Goal: Information Seeking & Learning: Learn about a topic

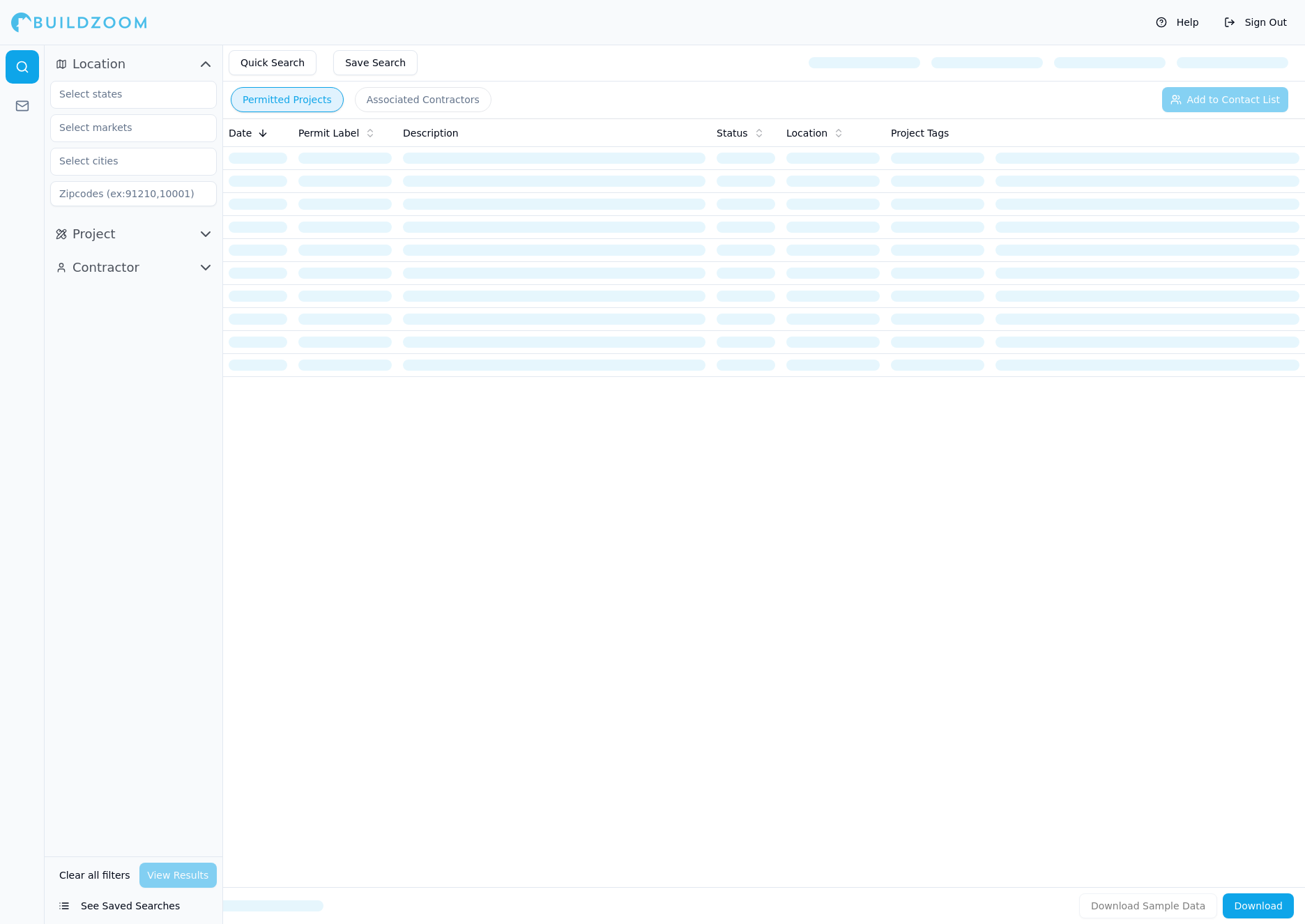
click at [977, 611] on div "Date Permit Label Description Status Location Project Tags" at bounding box center [764, 480] width 1082 height 724
click at [192, 876] on div "Clear all filters View Results" at bounding box center [133, 876] width 166 height 25
click at [146, 90] on input "text" at bounding box center [125, 94] width 148 height 25
click at [134, 130] on div "[US_STATE]" at bounding box center [133, 126] width 160 height 22
click at [158, 123] on input "text" at bounding box center [125, 128] width 148 height 25
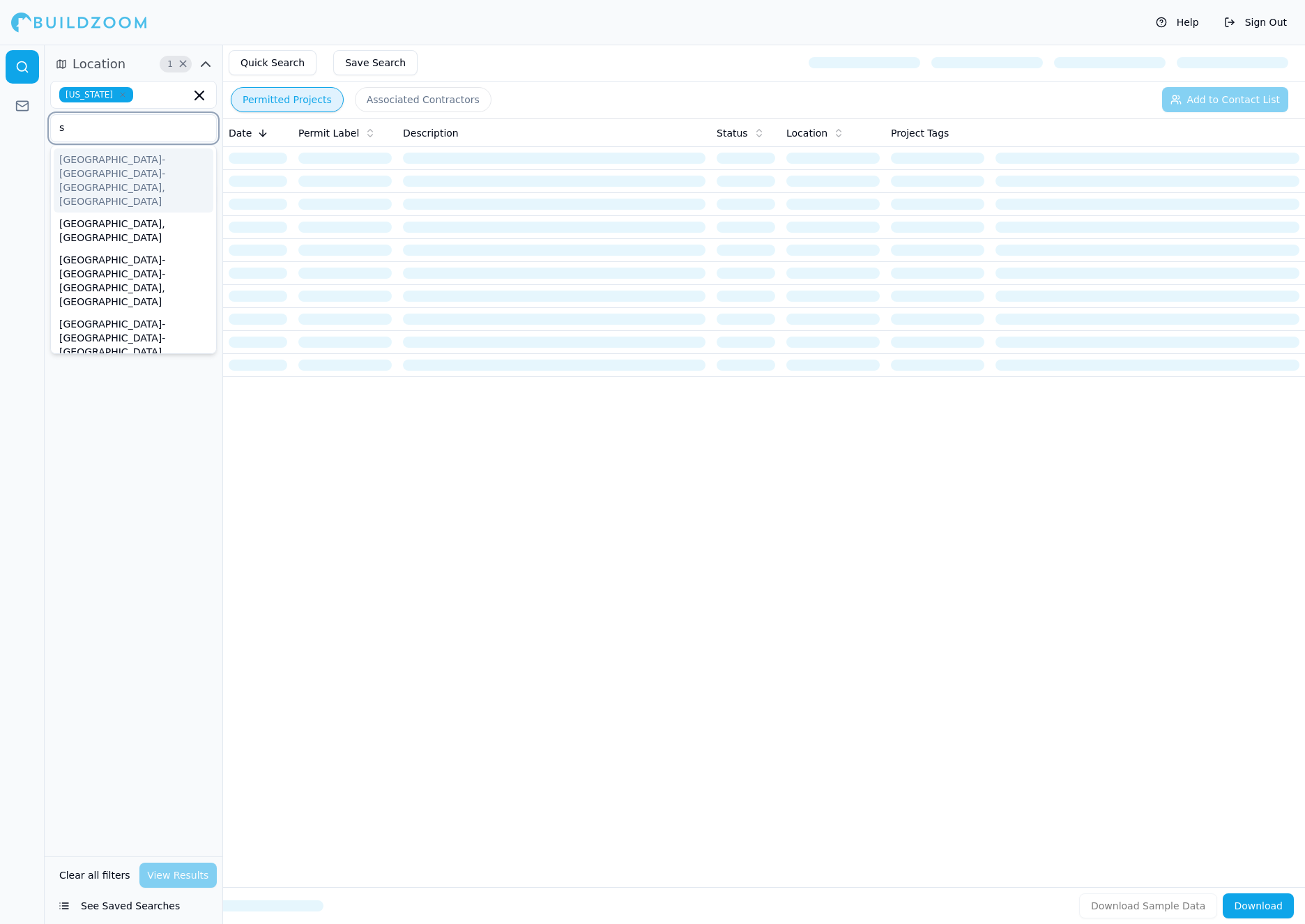
scroll to position [193, 0]
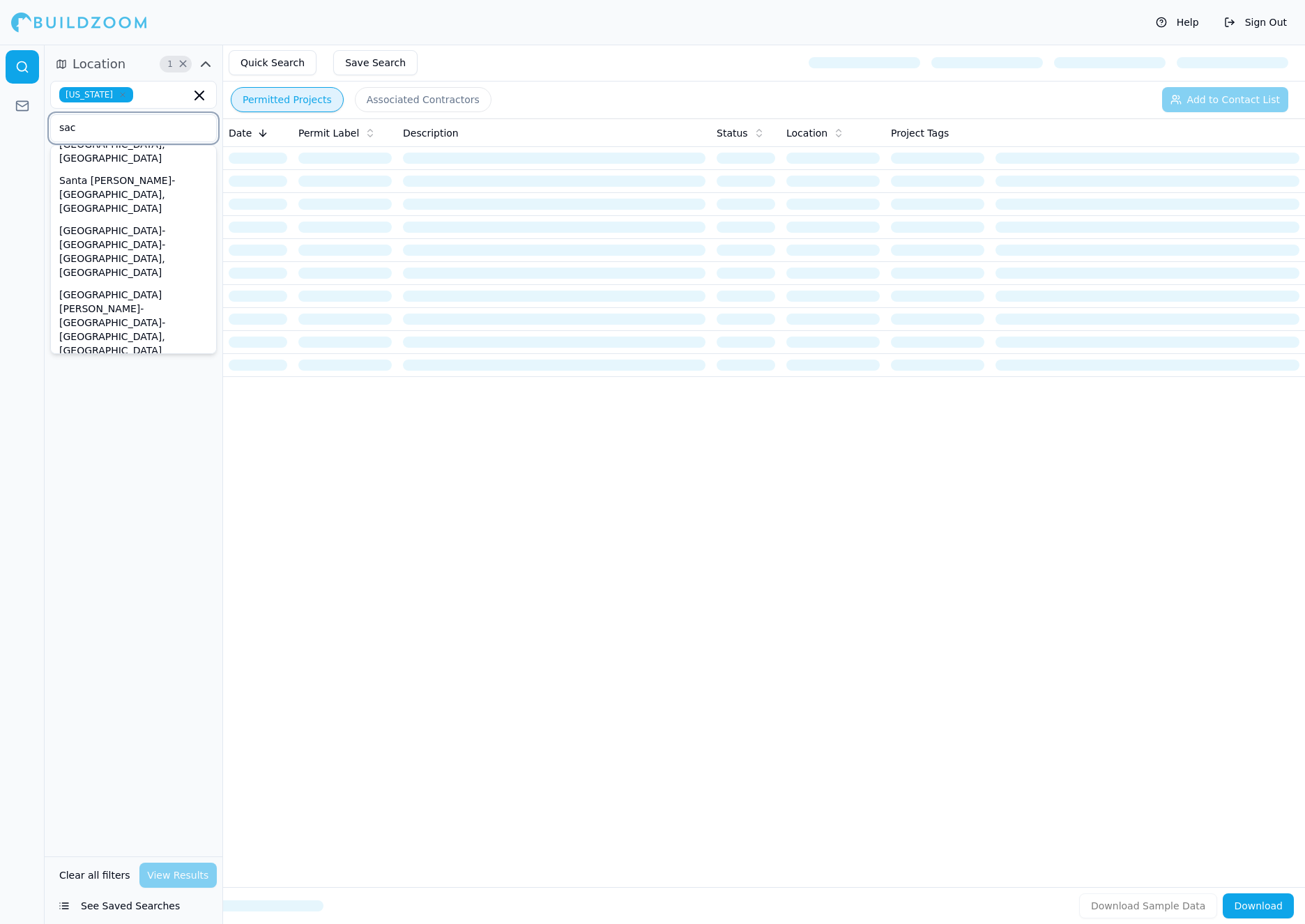
type input "sace"
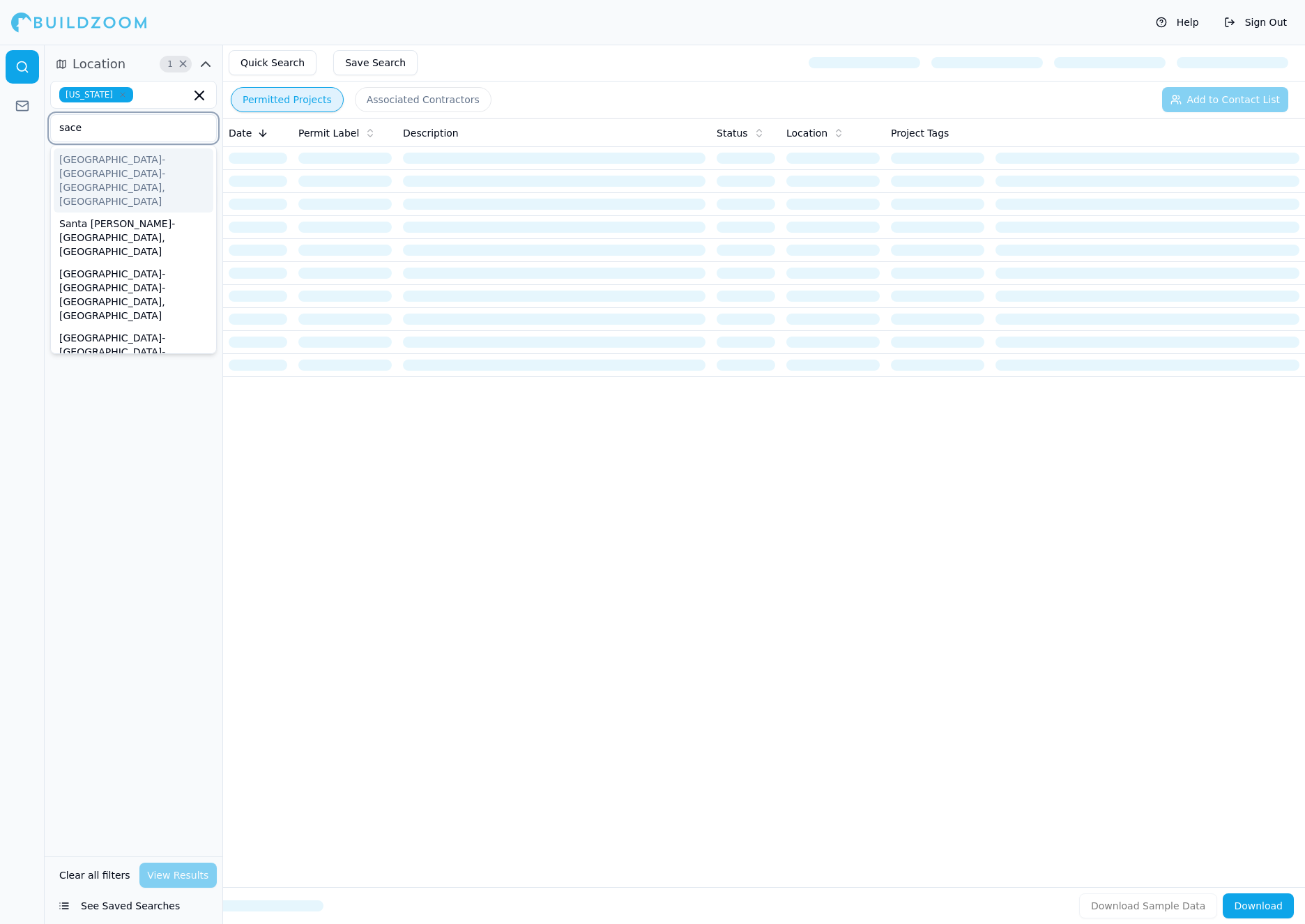
click at [151, 158] on div "[GEOGRAPHIC_DATA]-[GEOGRAPHIC_DATA]-[GEOGRAPHIC_DATA], [GEOGRAPHIC_DATA]" at bounding box center [133, 181] width 160 height 64
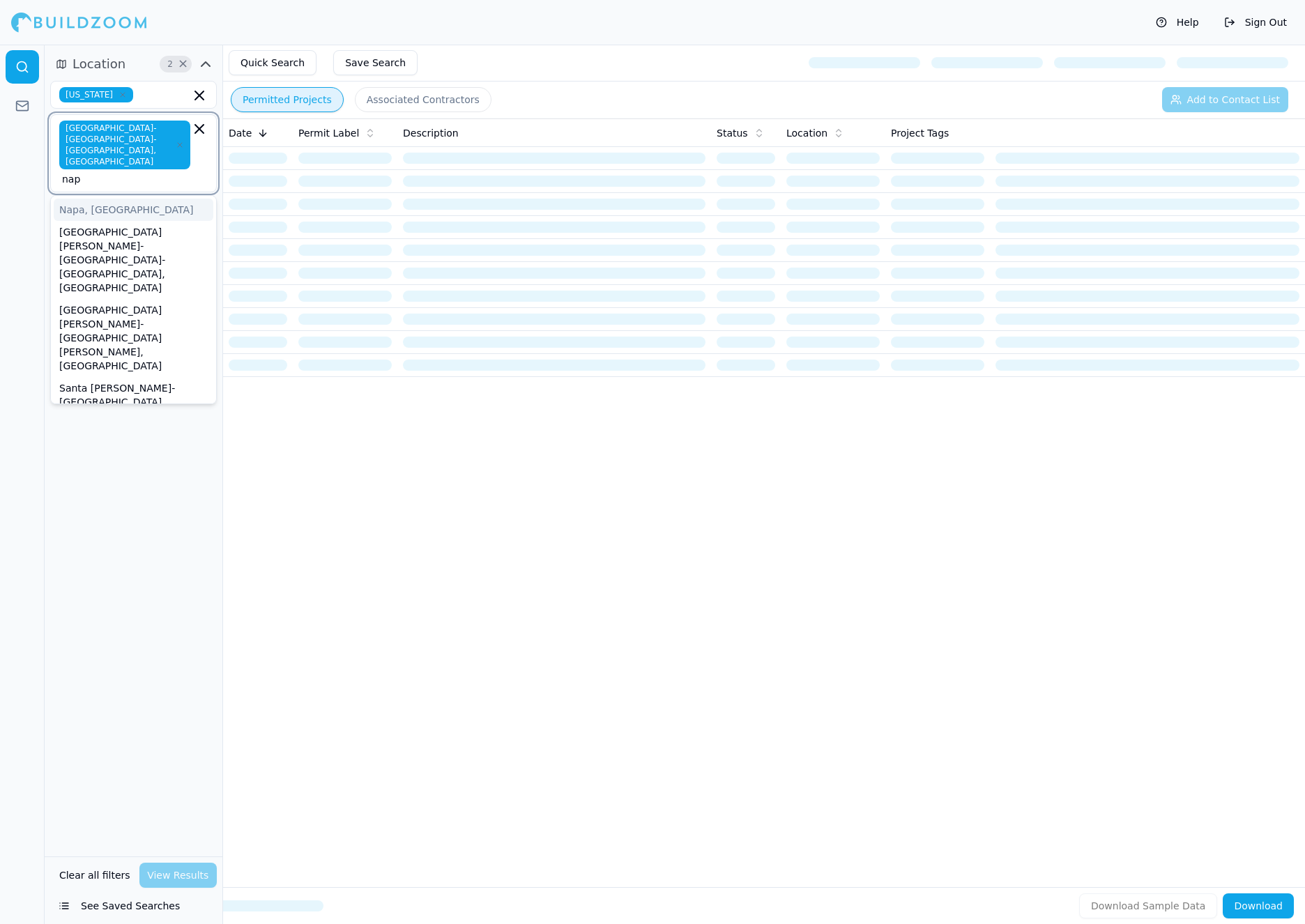
type input "napa"
click at [149, 199] on div "Napa, [GEOGRAPHIC_DATA]" at bounding box center [133, 210] width 160 height 22
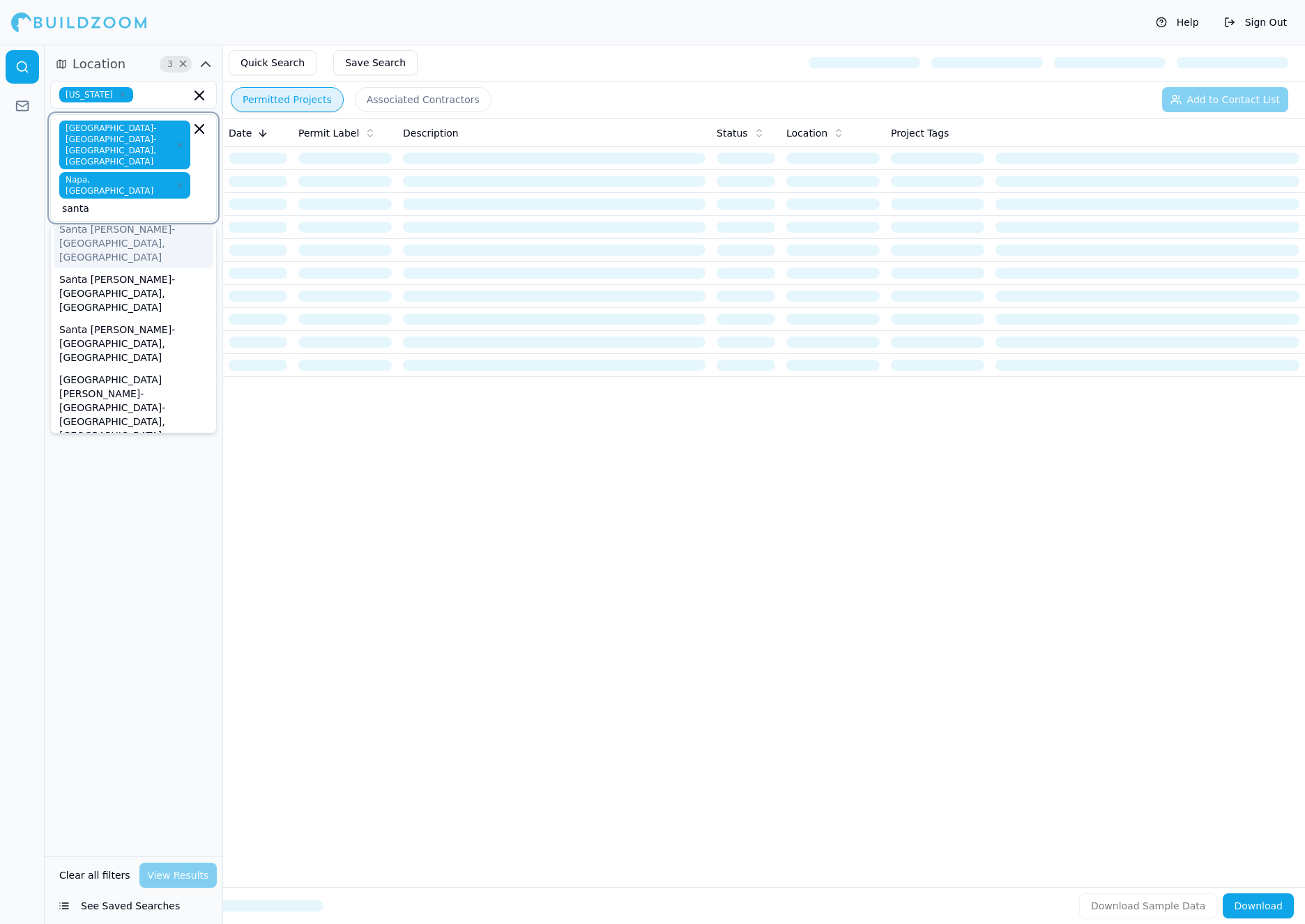
type input "santa r"
click at [151, 228] on div "Santa [PERSON_NAME]-[GEOGRAPHIC_DATA], [GEOGRAPHIC_DATA]" at bounding box center [133, 253] width 160 height 50
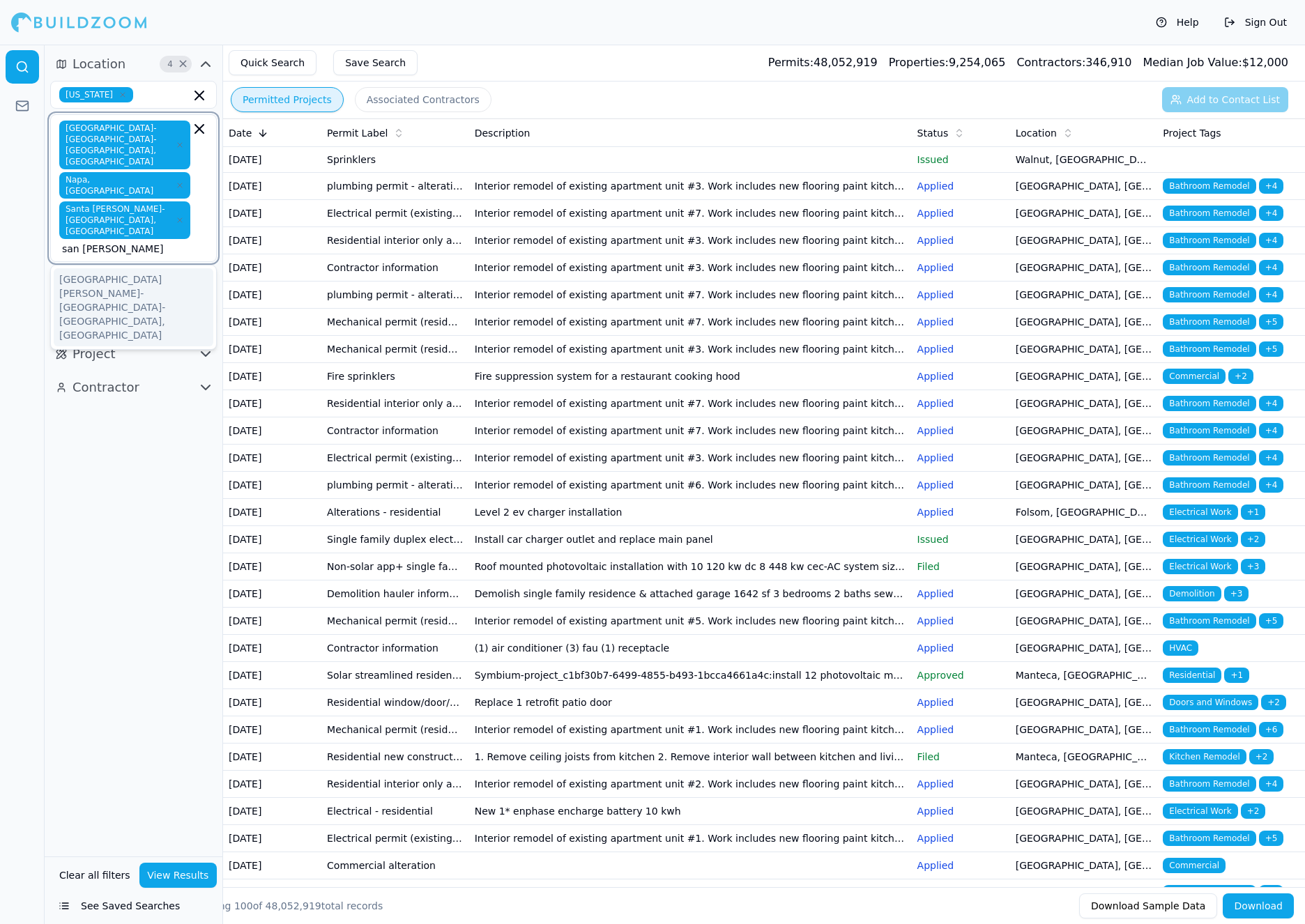
type input "san [PERSON_NAME]"
click at [129, 269] on div "[GEOGRAPHIC_DATA][PERSON_NAME]-[GEOGRAPHIC_DATA]-[GEOGRAPHIC_DATA], [GEOGRAPHIC…" at bounding box center [133, 307] width 160 height 78
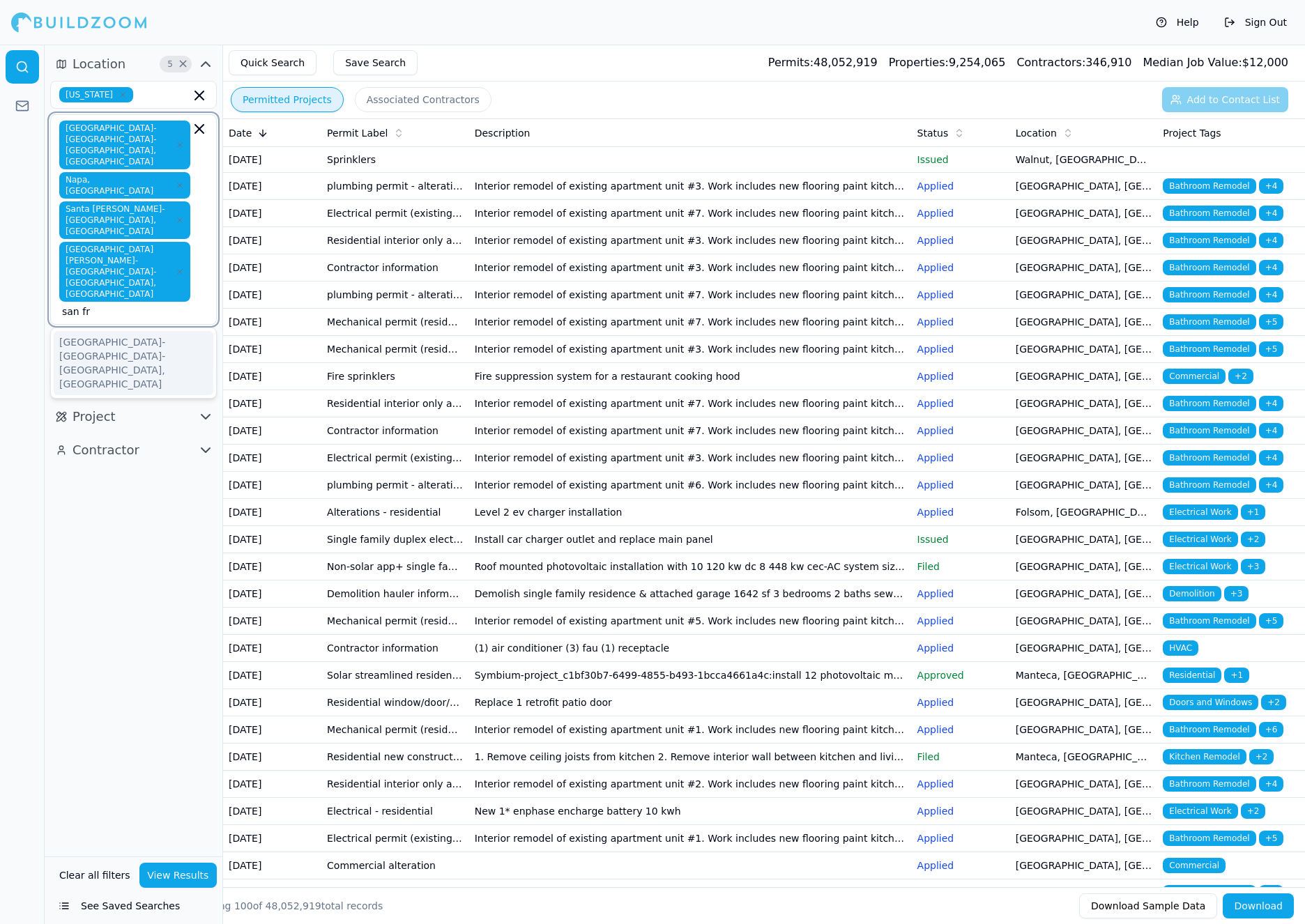
type input "san fra"
click at [119, 332] on div "[GEOGRAPHIC_DATA]-[GEOGRAPHIC_DATA]-[GEOGRAPHIC_DATA], [GEOGRAPHIC_DATA]" at bounding box center [133, 363] width 160 height 64
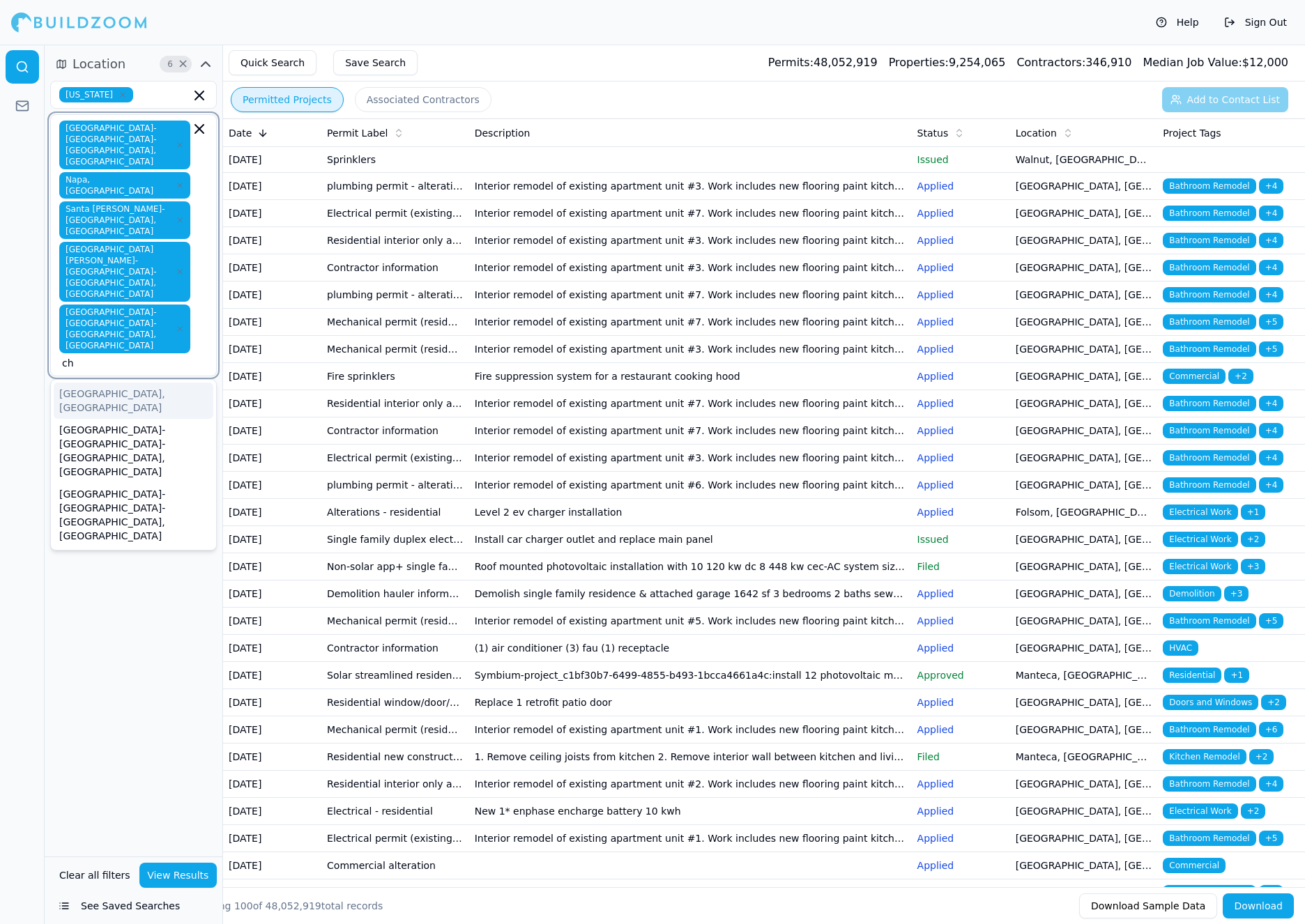
type input "chi"
click at [110, 383] on div "[GEOGRAPHIC_DATA], [GEOGRAPHIC_DATA]" at bounding box center [133, 400] width 160 height 36
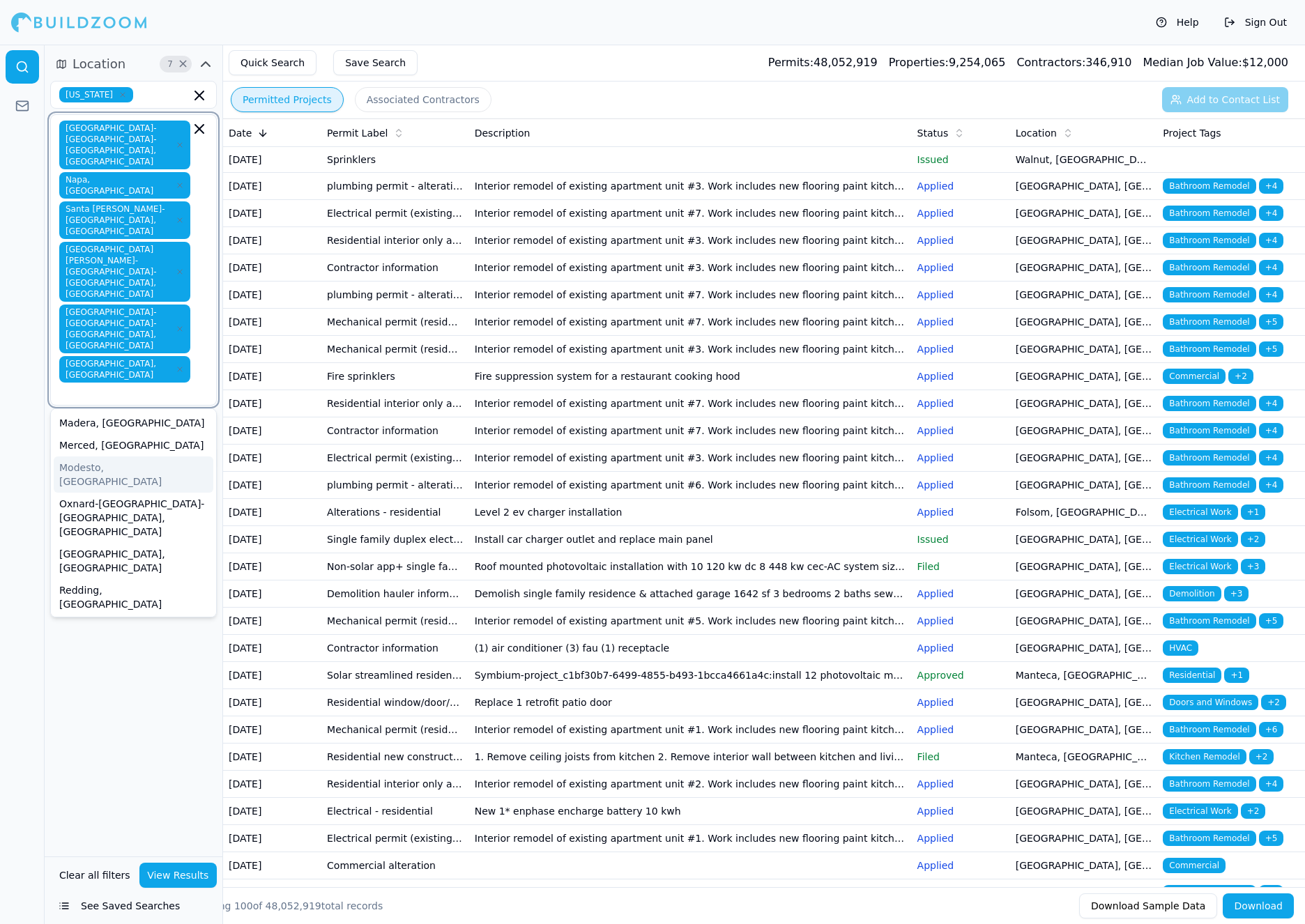
click at [123, 456] on div "Modesto, [GEOGRAPHIC_DATA]" at bounding box center [133, 474] width 160 height 36
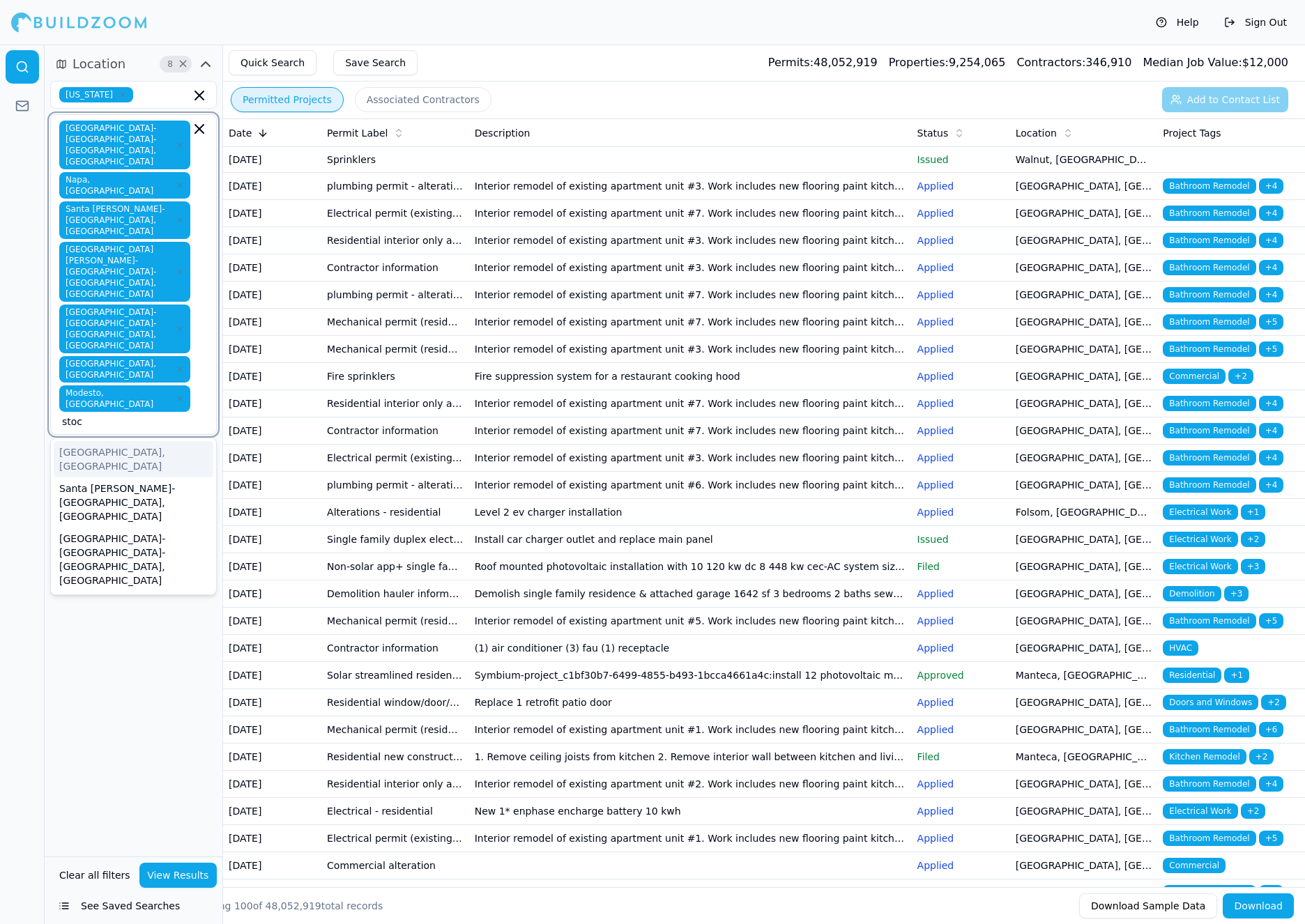
type input "stock"
click at [109, 441] on div "[GEOGRAPHIC_DATA], [GEOGRAPHIC_DATA]" at bounding box center [133, 458] width 160 height 36
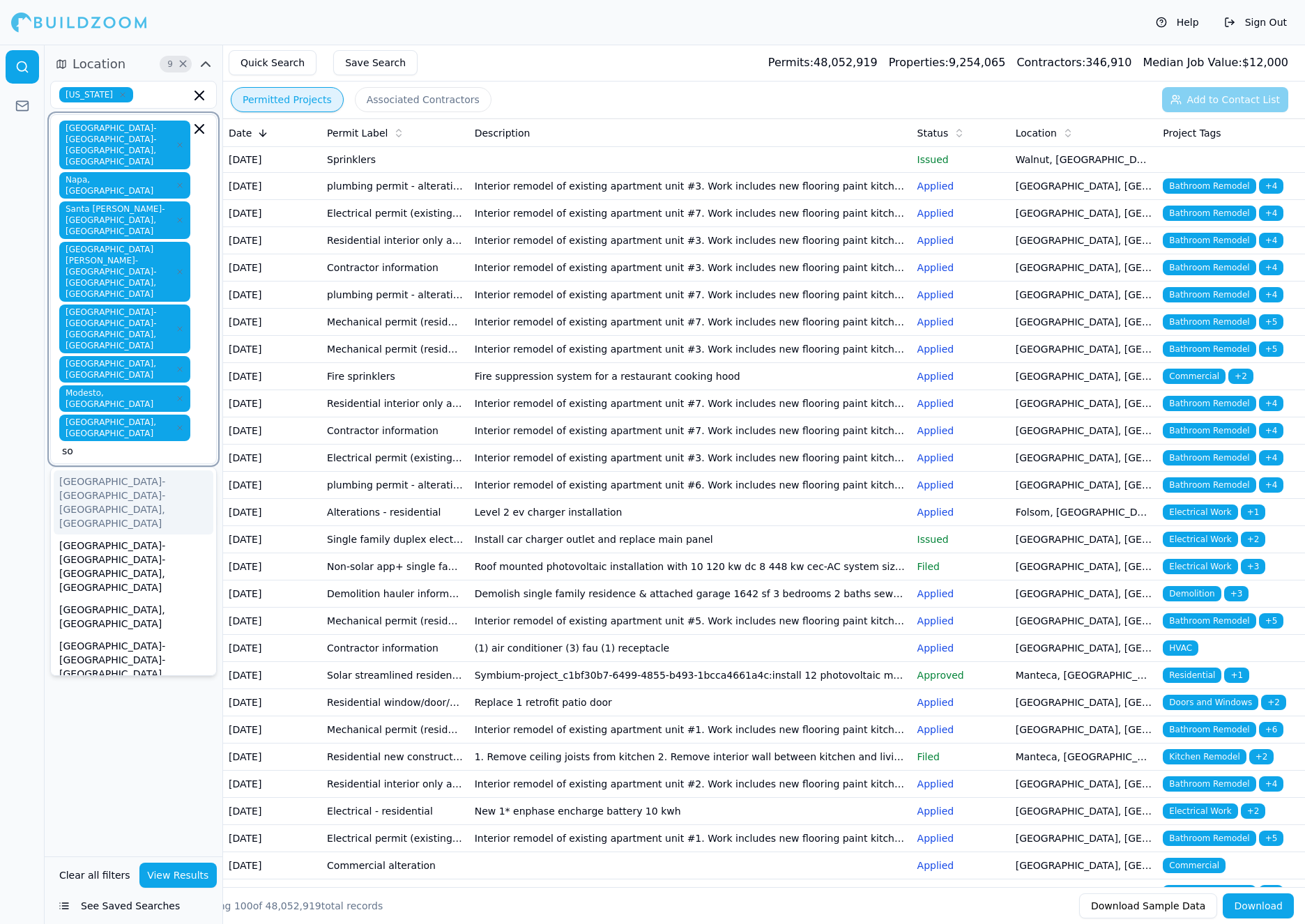
type input "s"
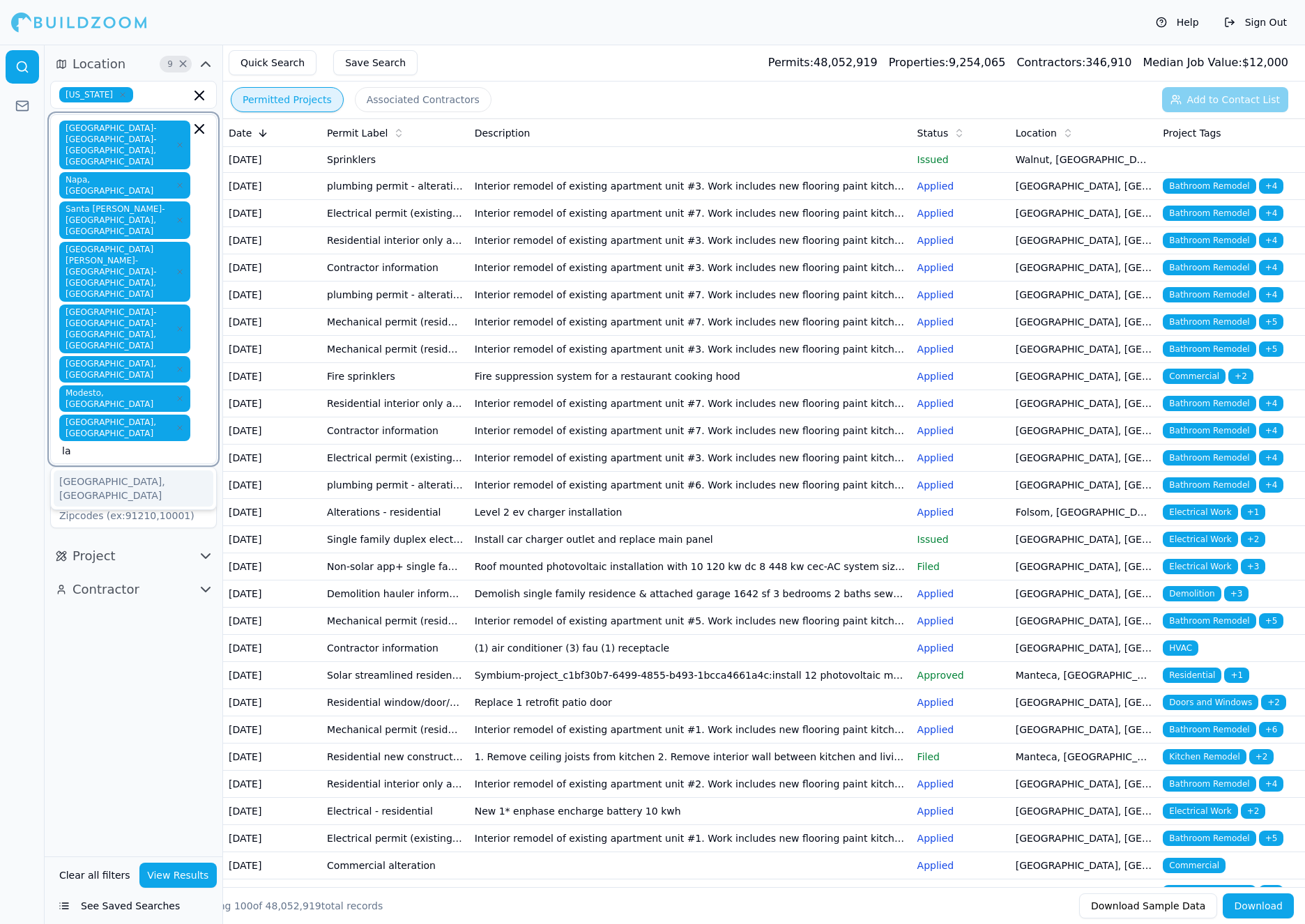
type input "l"
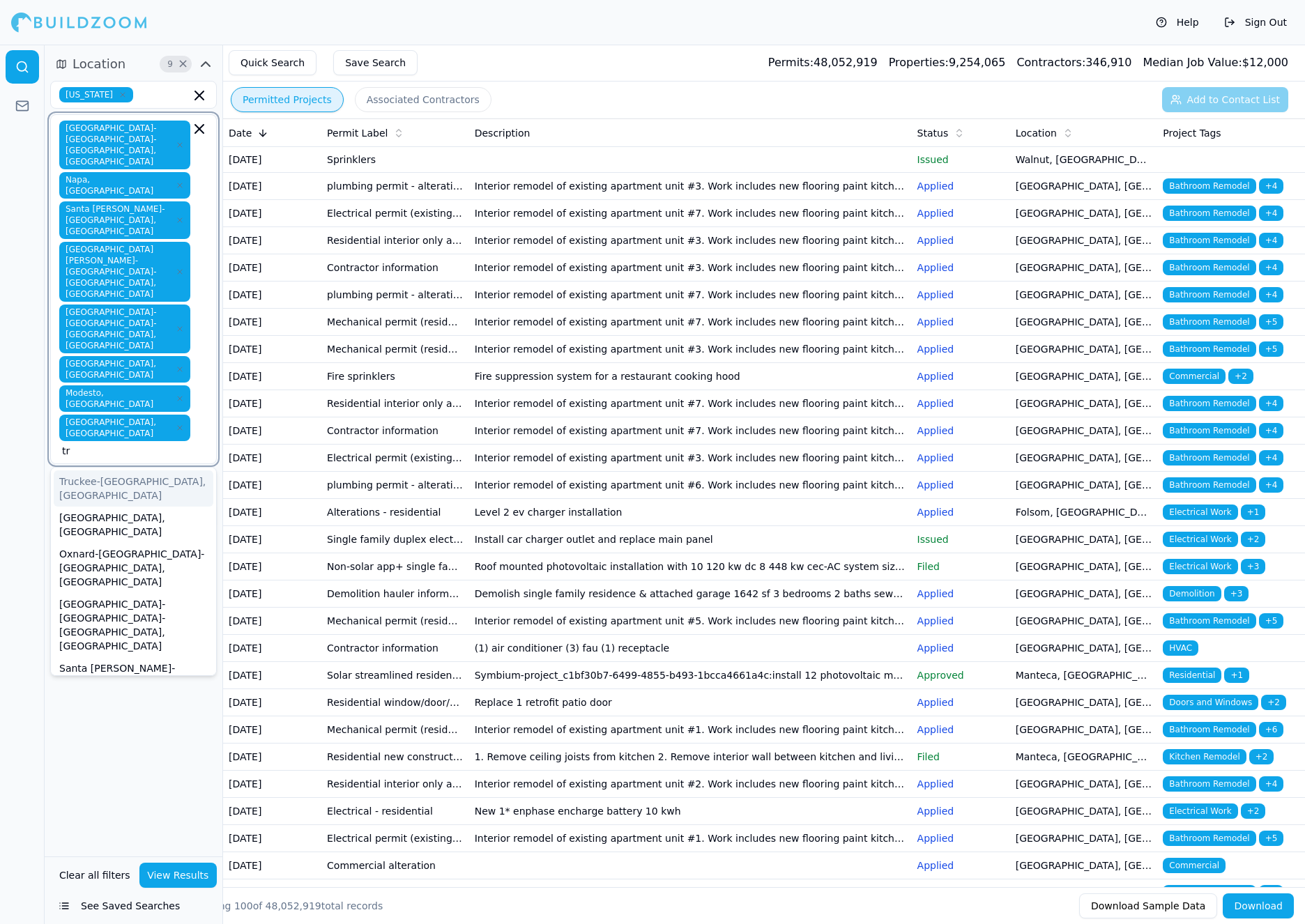
type input "tru"
click at [152, 471] on div "Truckee-[GEOGRAPHIC_DATA], [GEOGRAPHIC_DATA]" at bounding box center [133, 488] width 160 height 36
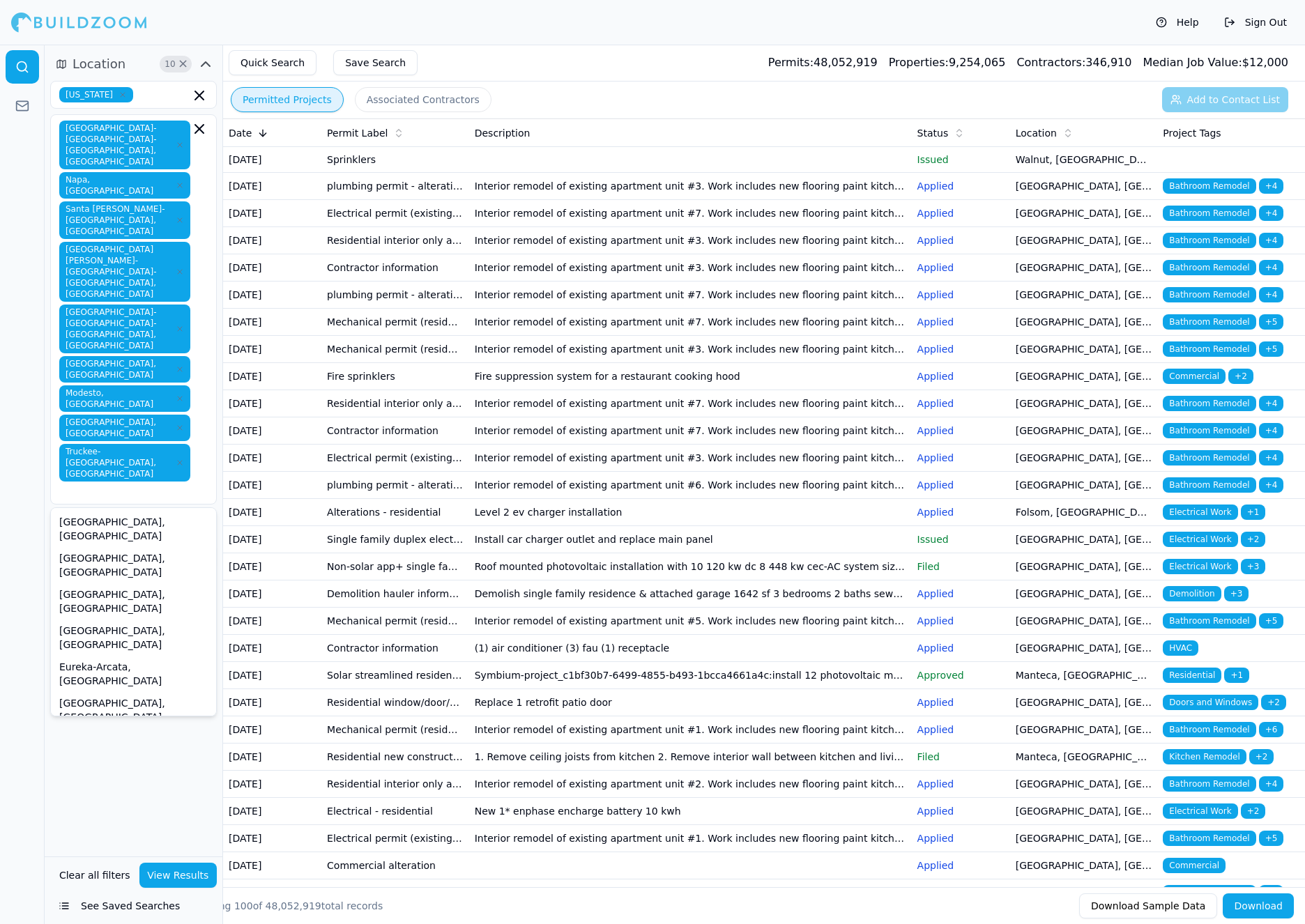
click at [106, 710] on div "Location 10 × [US_STATE] [GEOGRAPHIC_DATA]-[GEOGRAPHIC_DATA]-[GEOGRAPHIC_DATA],…" at bounding box center [133, 450] width 178 height 812
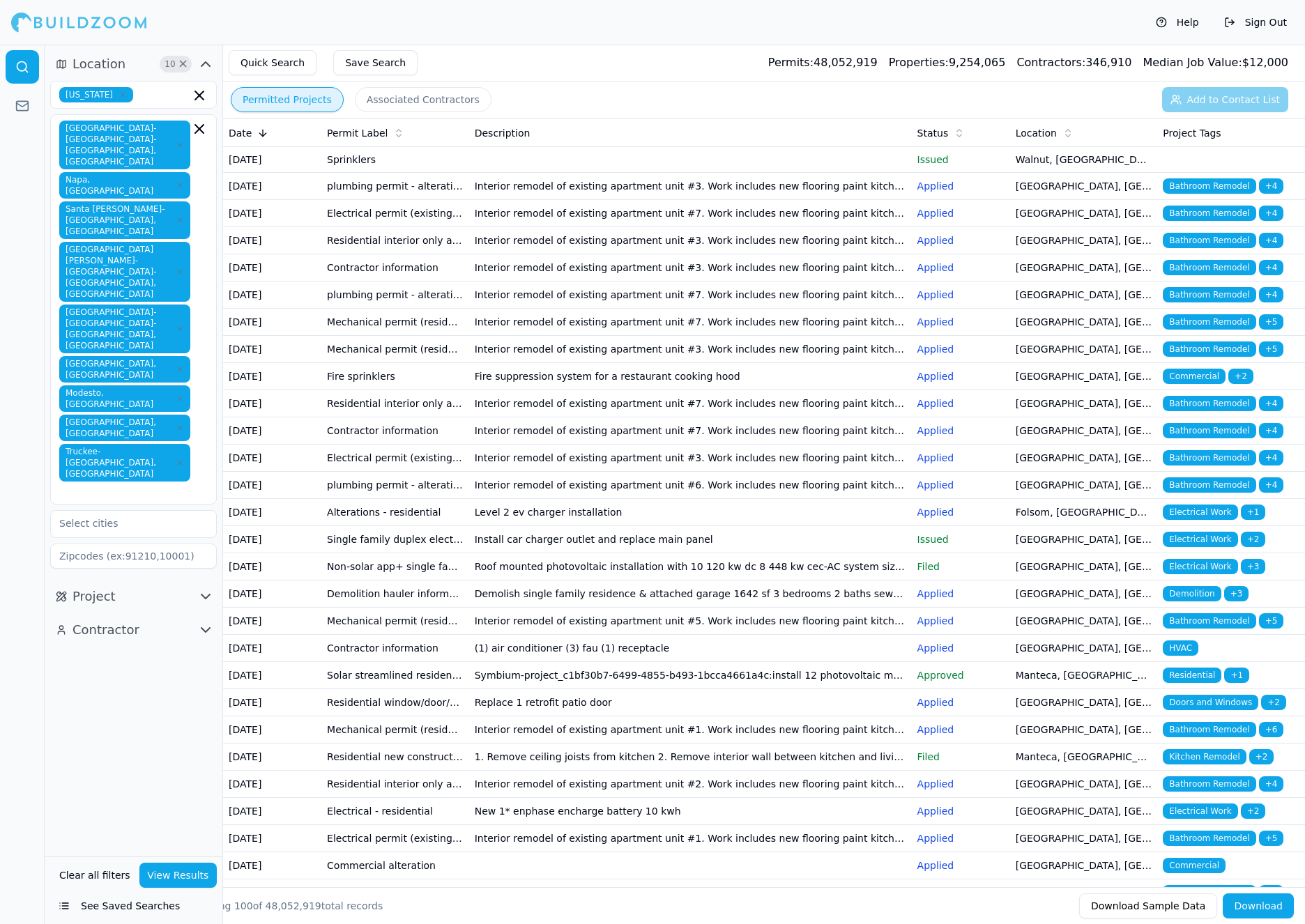
click at [119, 586] on button "Project" at bounding box center [133, 596] width 166 height 22
click at [124, 614] on input "text" at bounding box center [125, 626] width 148 height 25
click at [125, 586] on button "Project" at bounding box center [133, 596] width 166 height 22
click at [129, 586] on button "Project" at bounding box center [133, 596] width 166 height 22
click at [159, 648] on input "text" at bounding box center [125, 660] width 148 height 25
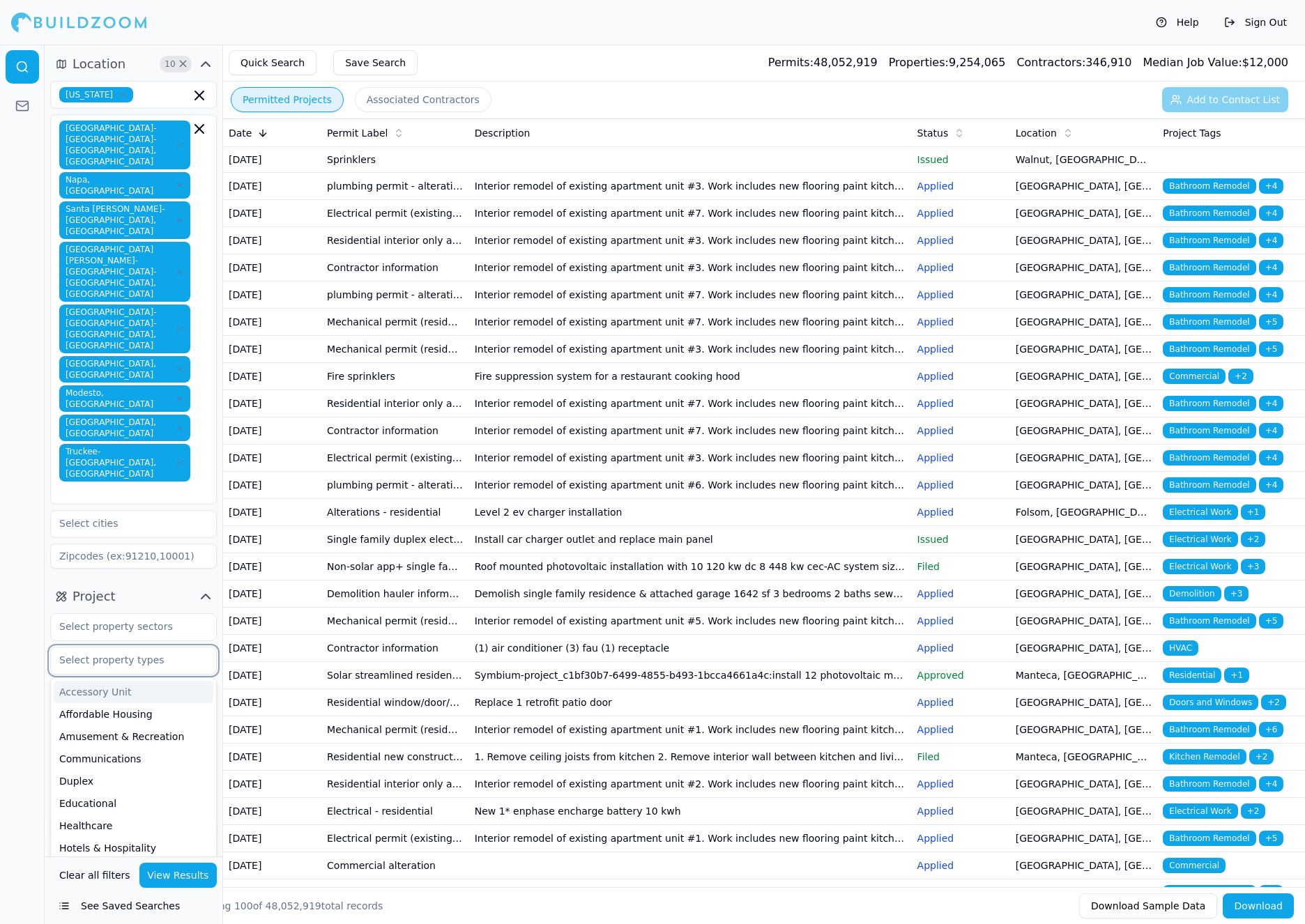
click at [159, 648] on input "text" at bounding box center [125, 660] width 148 height 25
click at [46, 580] on div "Project Accessory Unit Affordable Housing Amusement & Recreation Communications…" at bounding box center [133, 731] width 178 height 303
click at [159, 680] on input "text" at bounding box center [125, 693] width 148 height 25
click at [144, 853] on div "New Construction" at bounding box center [133, 864] width 160 height 22
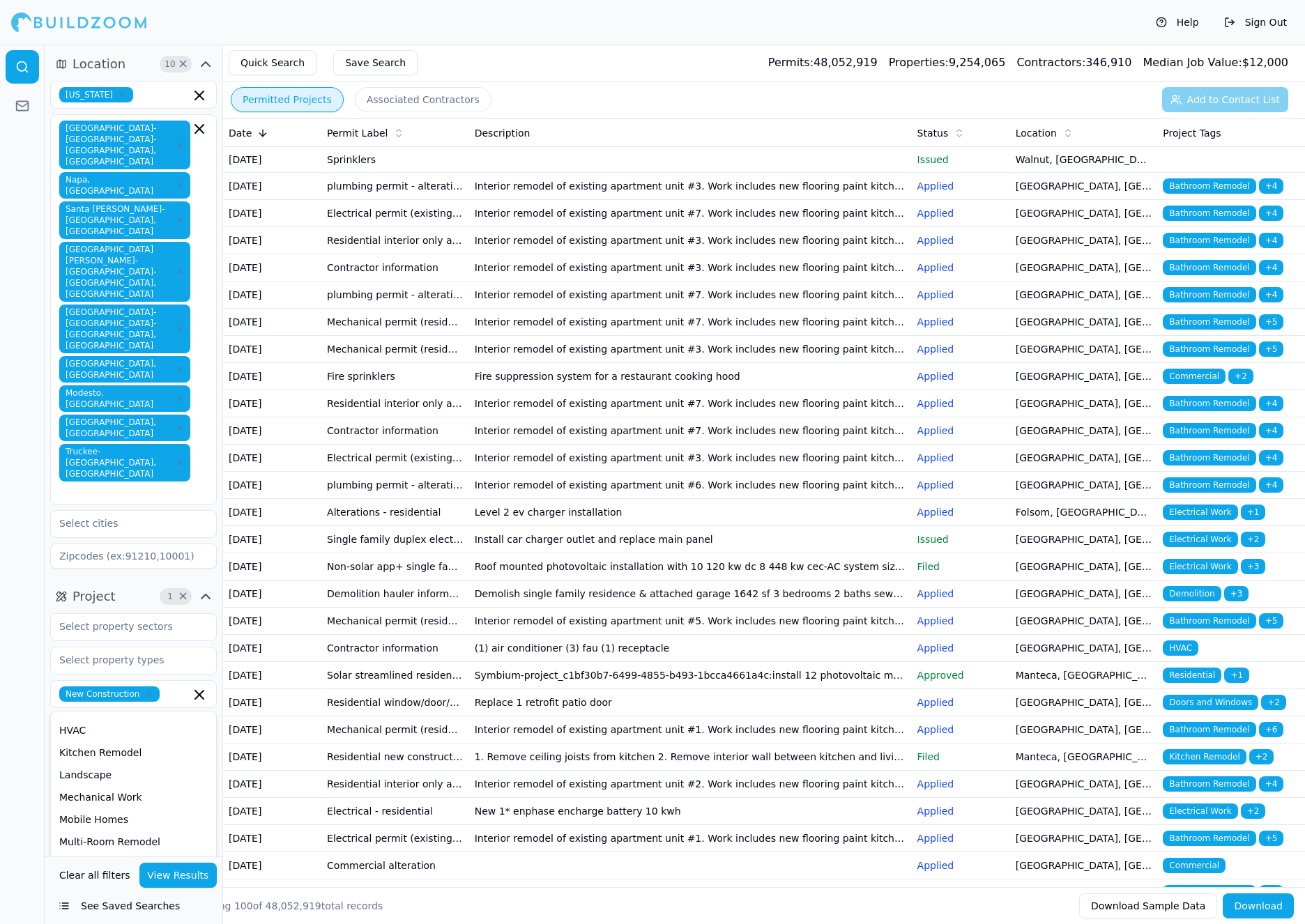
click at [124, 789] on div "Location 10 × [US_STATE] [GEOGRAPHIC_DATA]-[GEOGRAPHIC_DATA]-[GEOGRAPHIC_DATA],…" at bounding box center [133, 450] width 178 height 812
click at [203, 878] on button "View Results" at bounding box center [178, 876] width 78 height 25
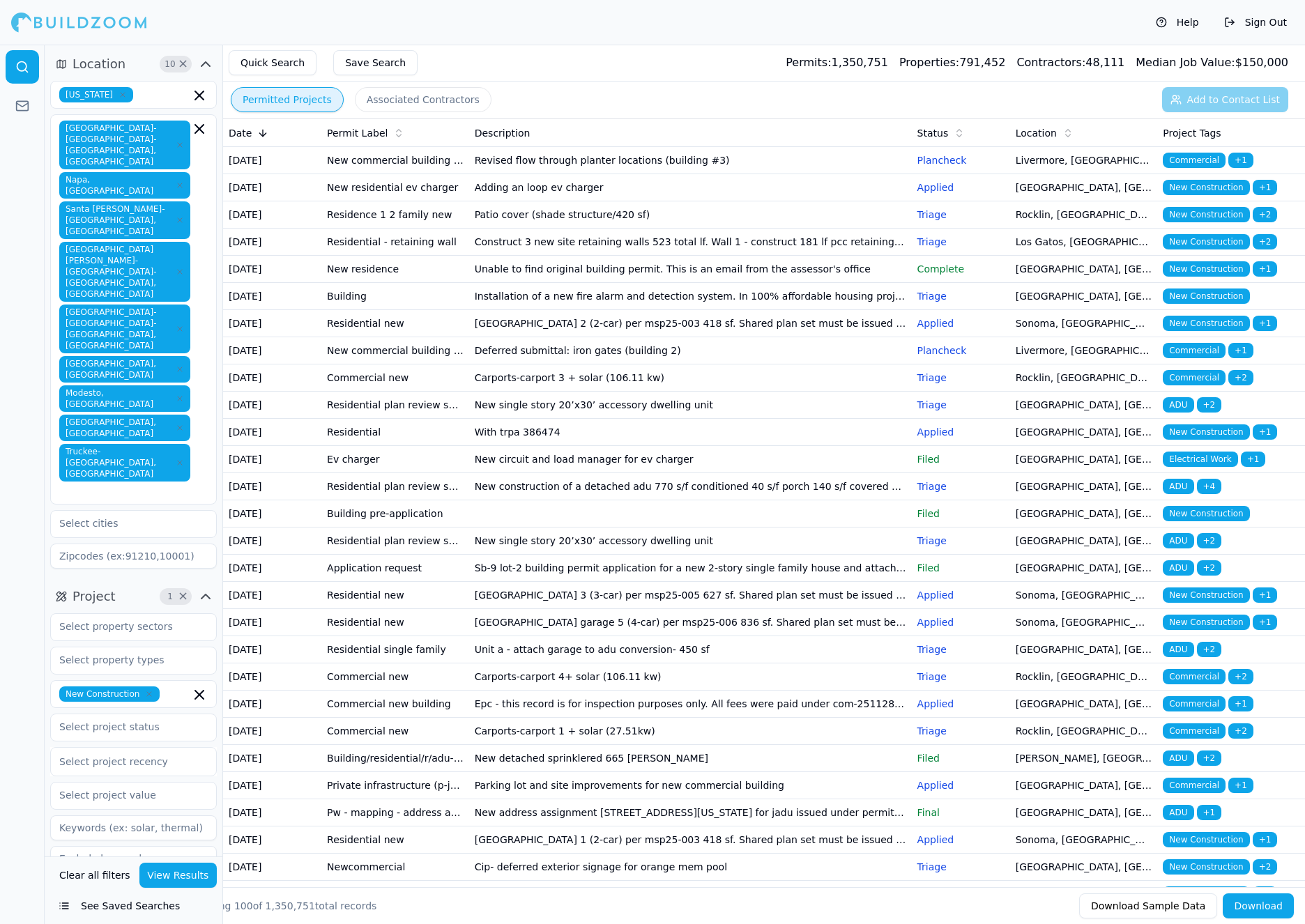
click at [561, 419] on td "New single story 20’x30’ accessory dwelling unit" at bounding box center [690, 405] width 443 height 27
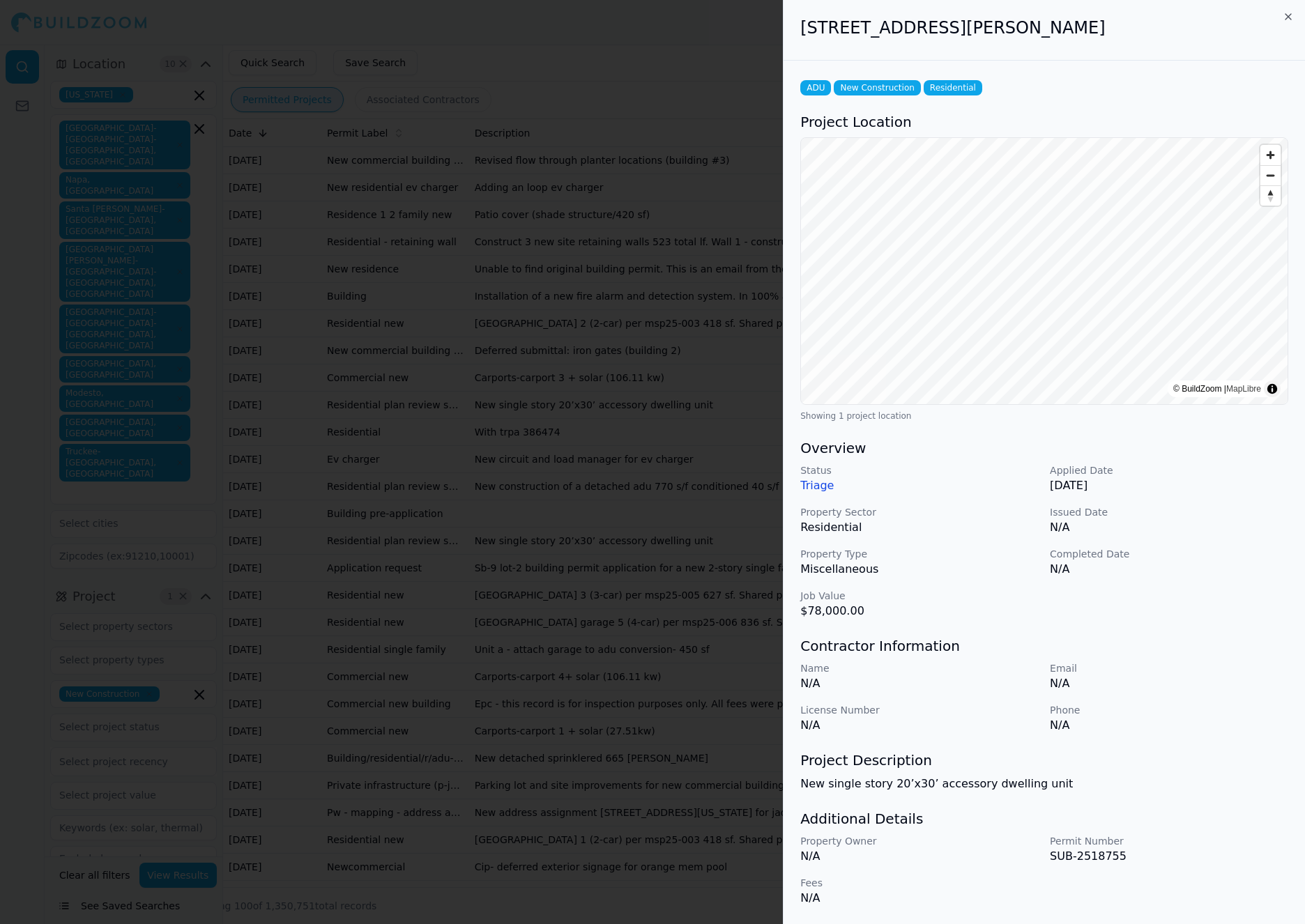
click at [561, 529] on div at bounding box center [652, 462] width 1305 height 924
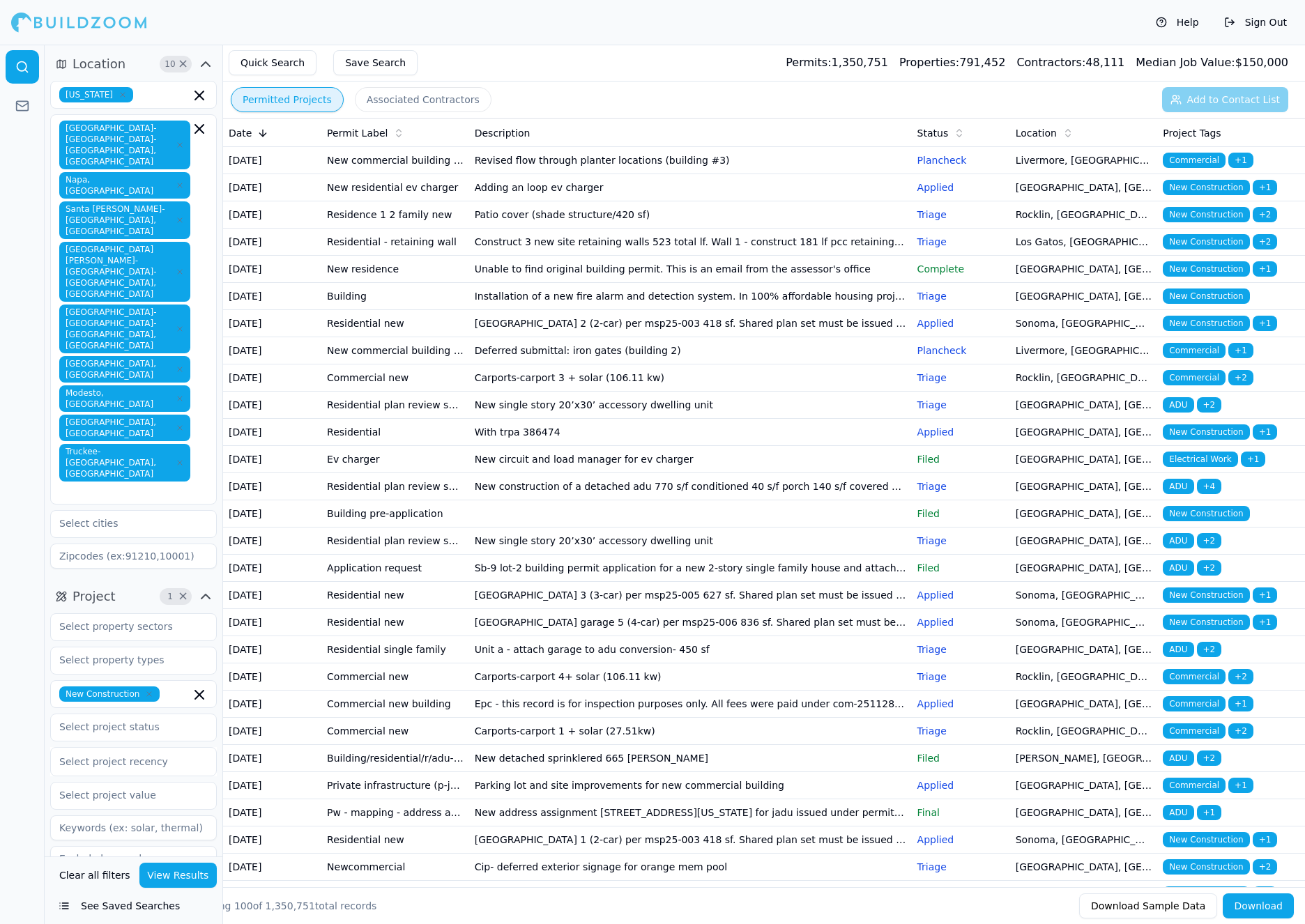
click at [601, 174] on td "Revised flow through planter locations (building #3)" at bounding box center [690, 160] width 443 height 27
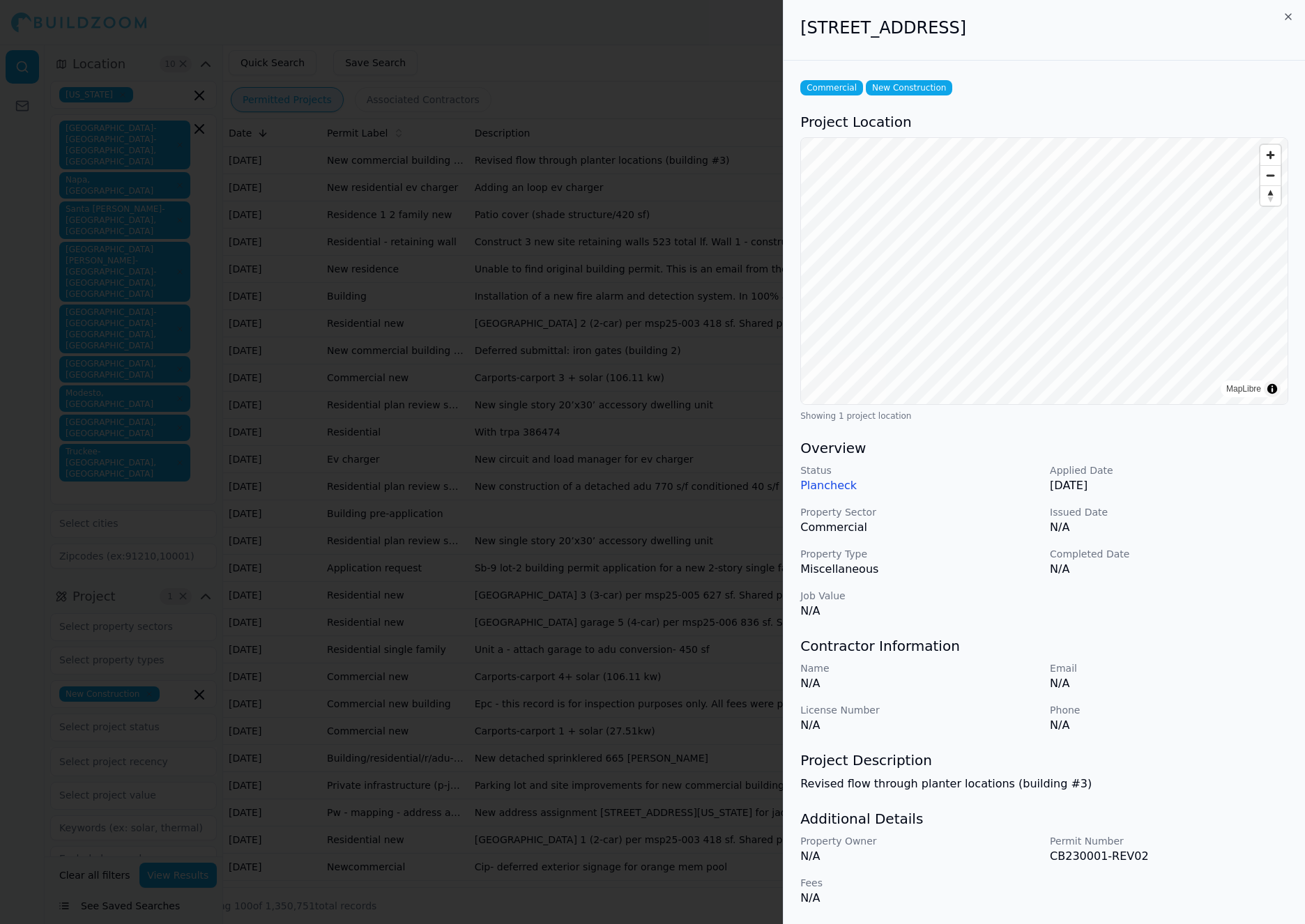
click at [601, 174] on div at bounding box center [652, 462] width 1305 height 924
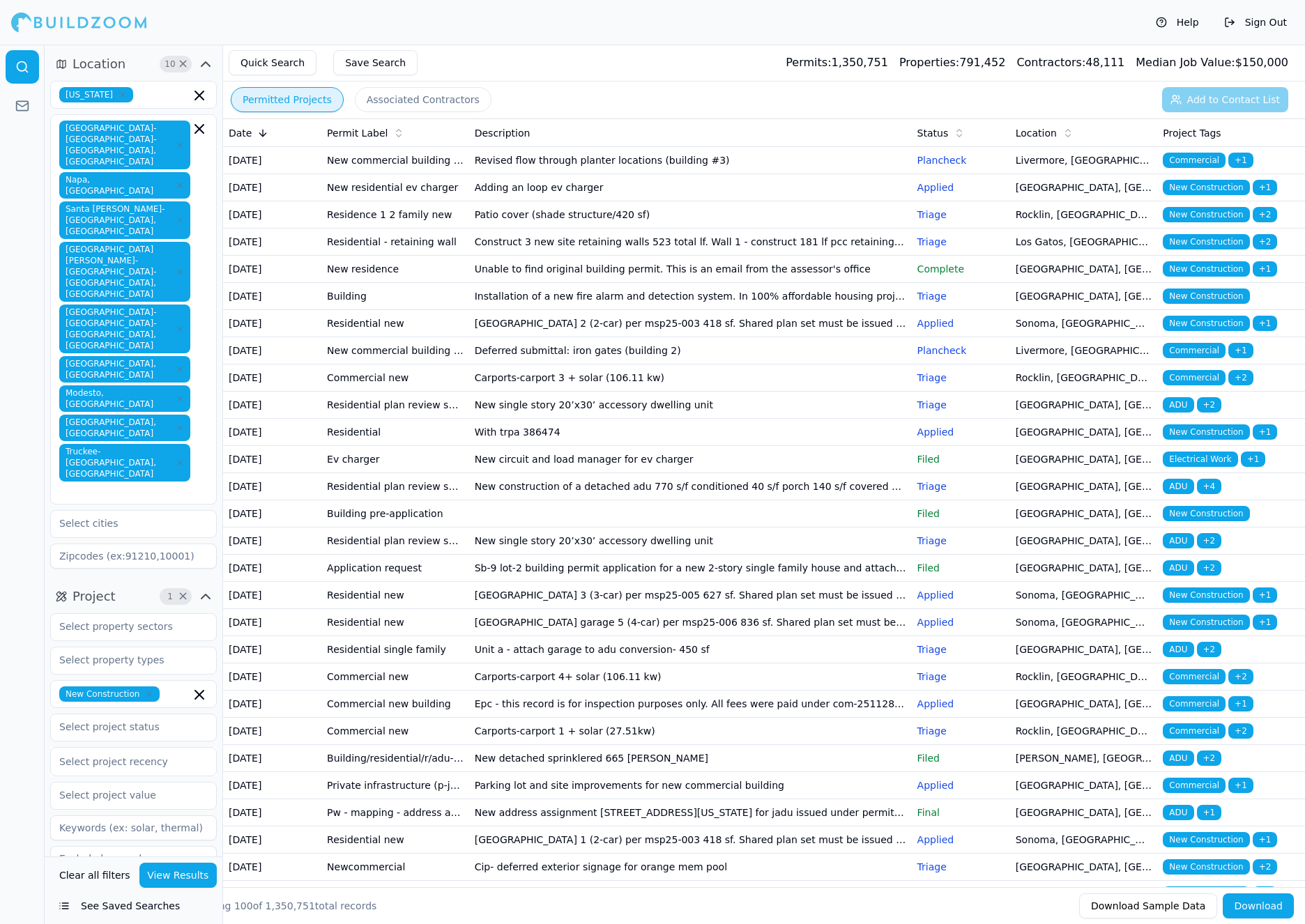
click at [610, 256] on td "Construct 3 new site retaining walls 523 total lf. Wall 1 - construct 181 lf pc…" at bounding box center [690, 243] width 443 height 27
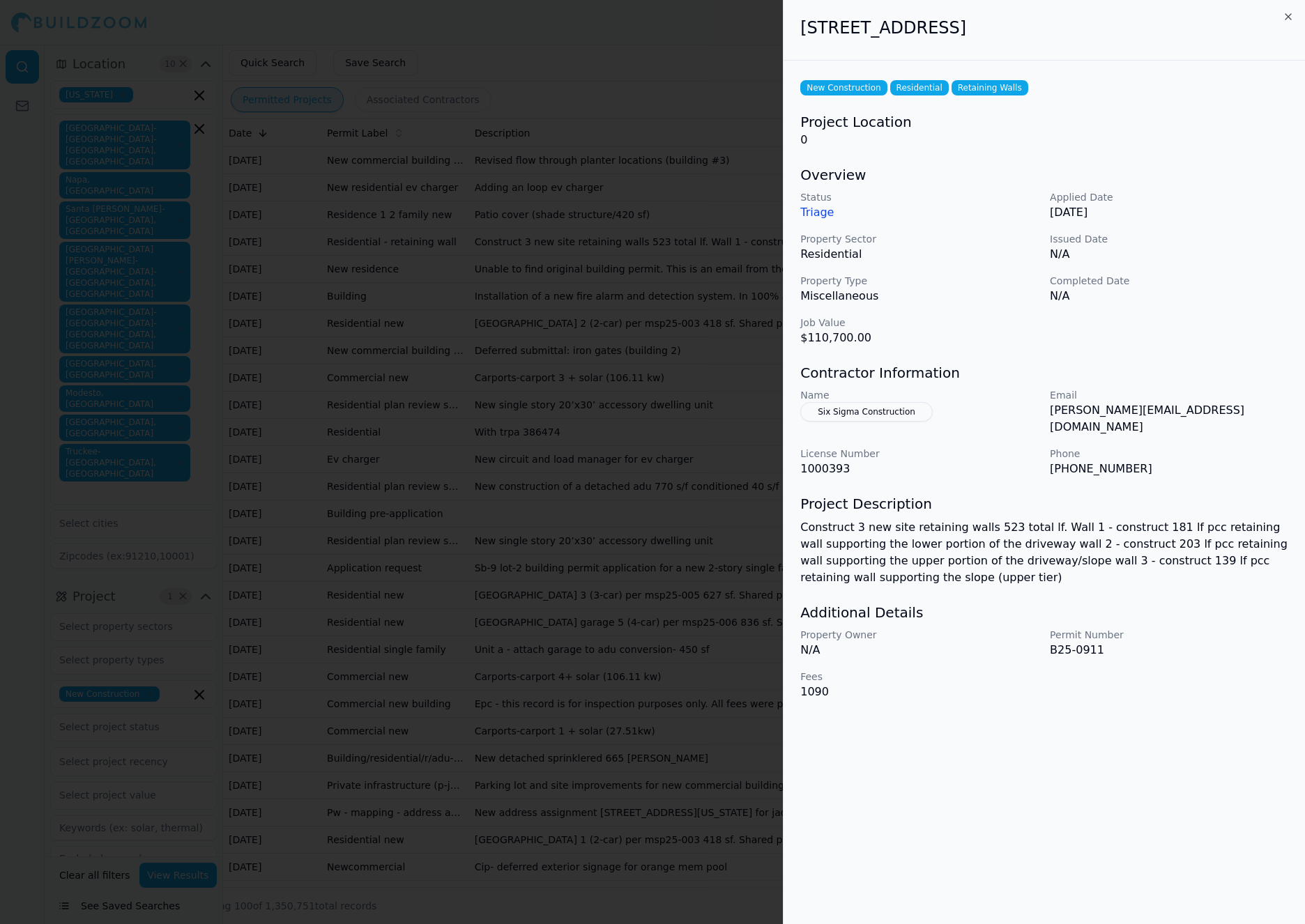
click at [610, 289] on div at bounding box center [652, 462] width 1305 height 924
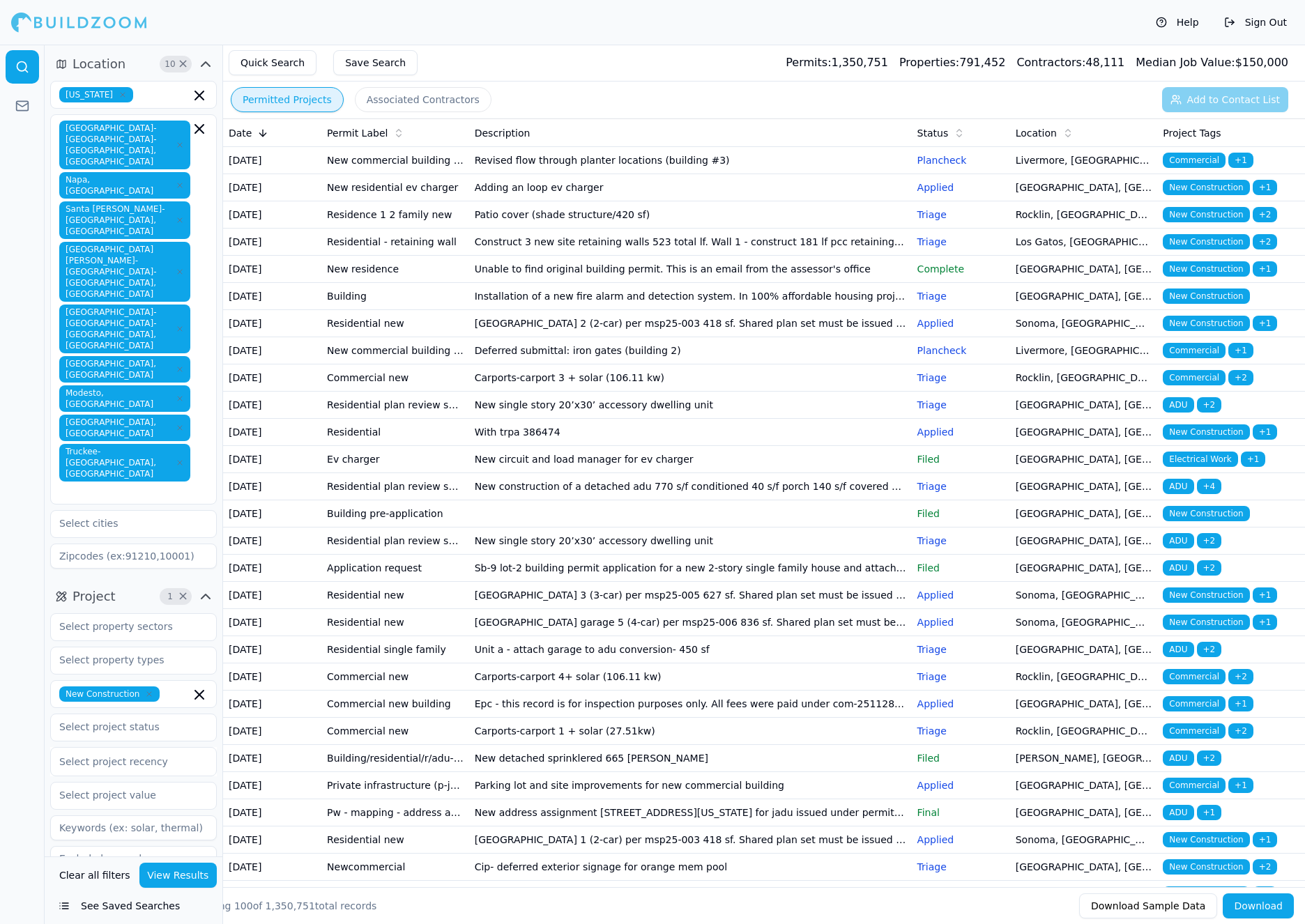
click at [611, 337] on td "[GEOGRAPHIC_DATA] 2 (2-car) per msp25-003 418 sf. Shared plan set must be issue…" at bounding box center [690, 324] width 443 height 27
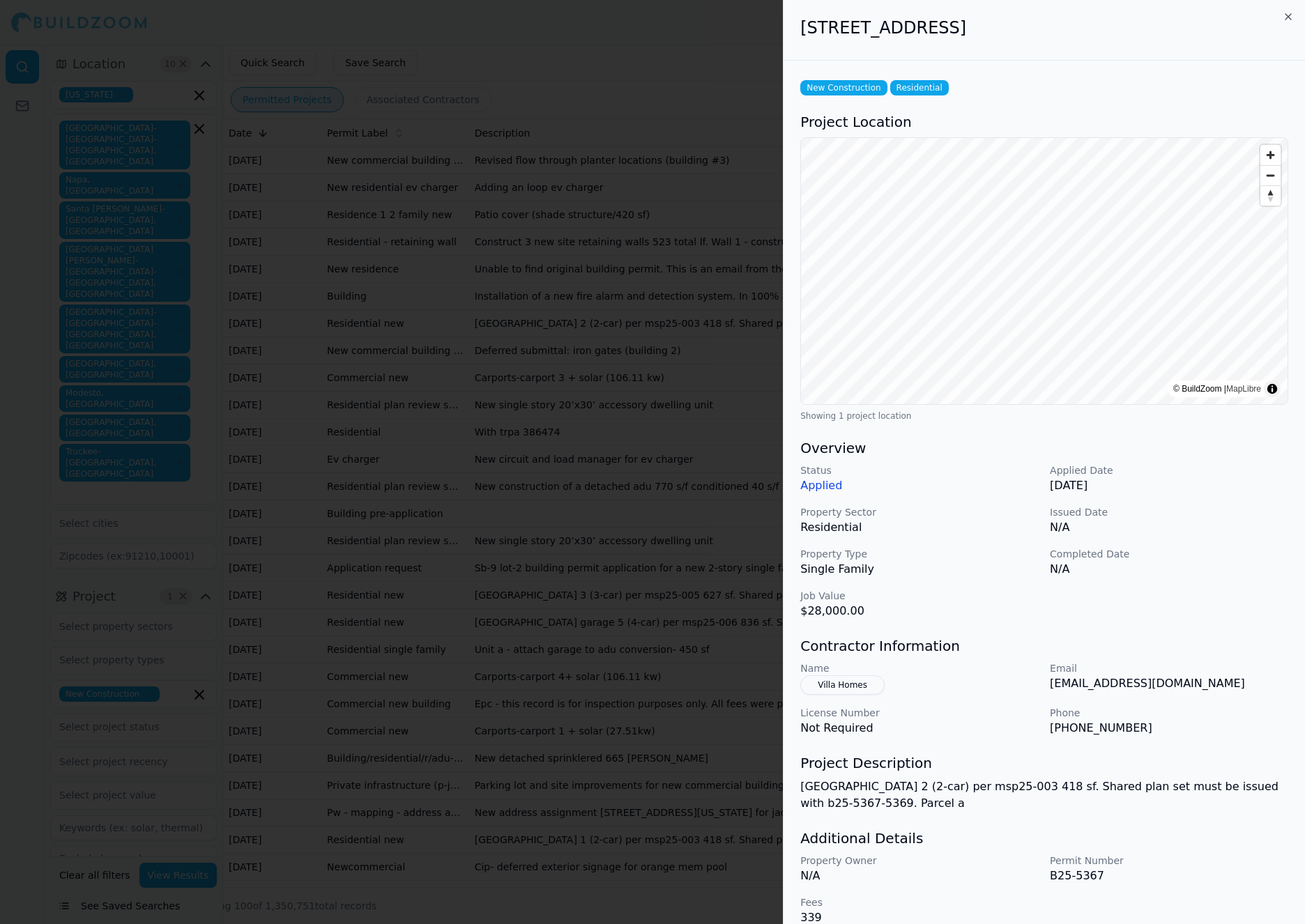
click at [611, 409] on div at bounding box center [652, 462] width 1305 height 924
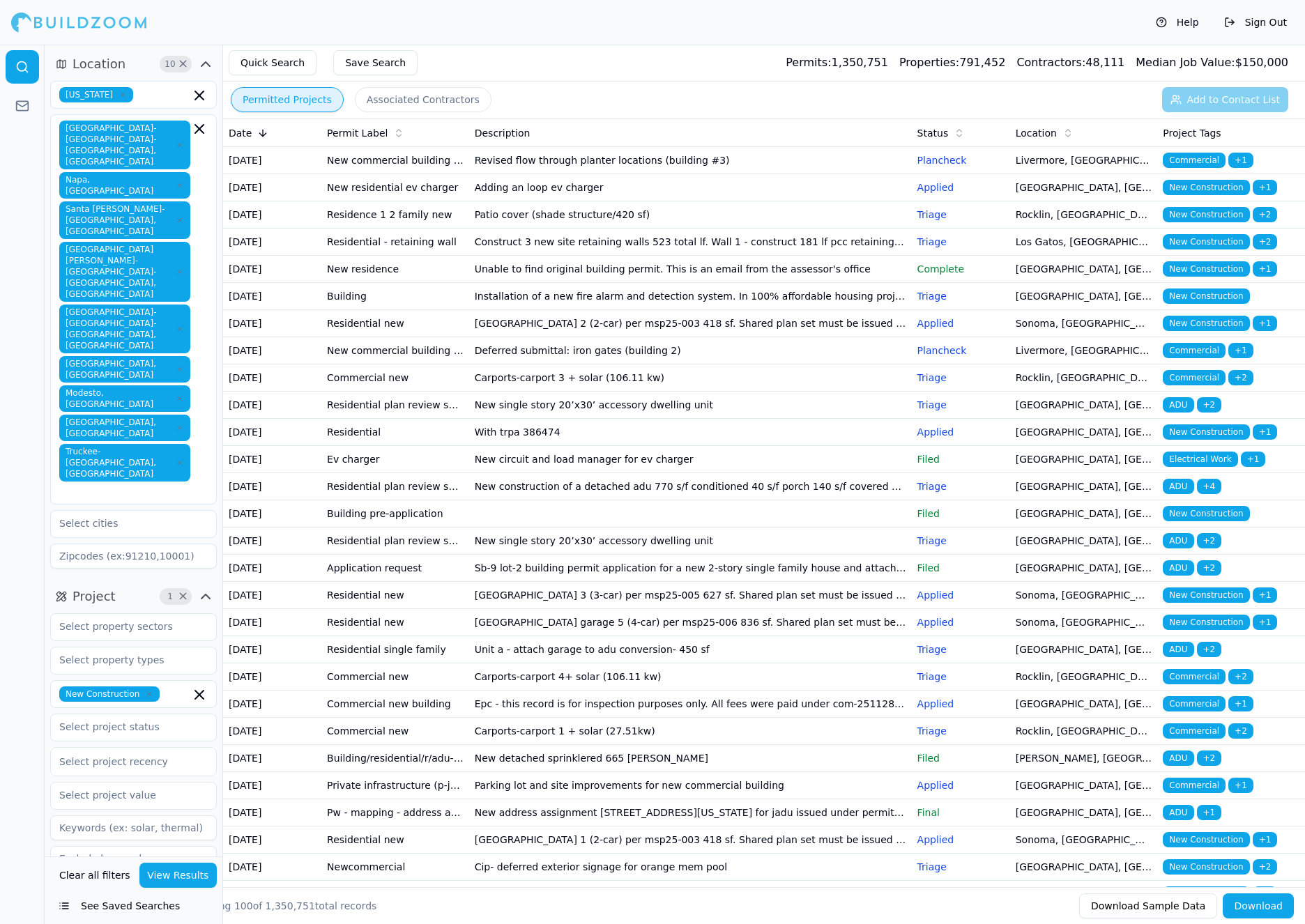
click at [619, 419] on td "New single story 20’x30’ accessory dwelling unit" at bounding box center [690, 405] width 443 height 27
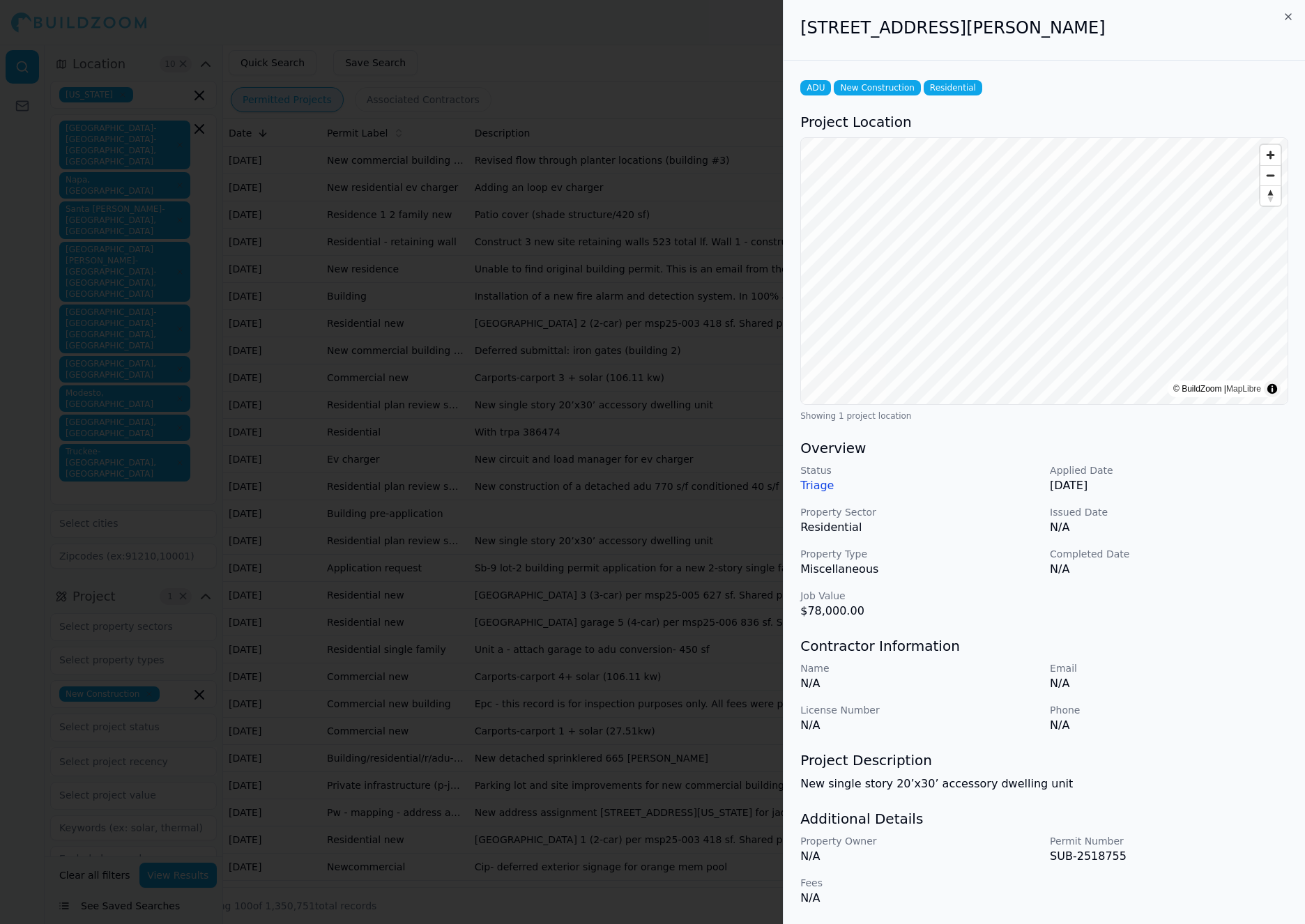
click at [619, 517] on div at bounding box center [652, 462] width 1305 height 924
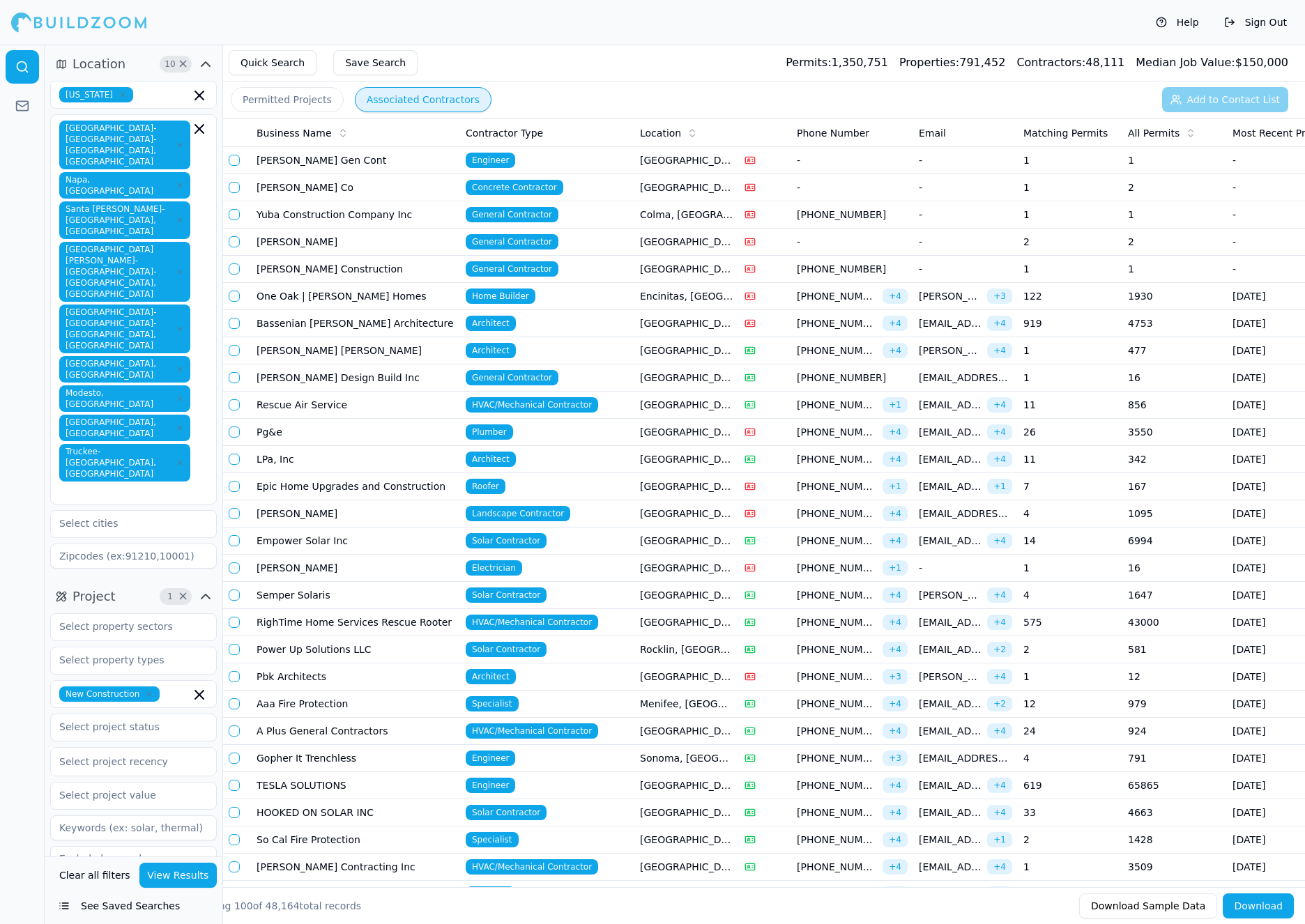
click at [394, 101] on button "Associated Contractors" at bounding box center [422, 100] width 136 height 25
click at [665, 147] on td "[GEOGRAPHIC_DATA], [GEOGRAPHIC_DATA]" at bounding box center [686, 160] width 104 height 27
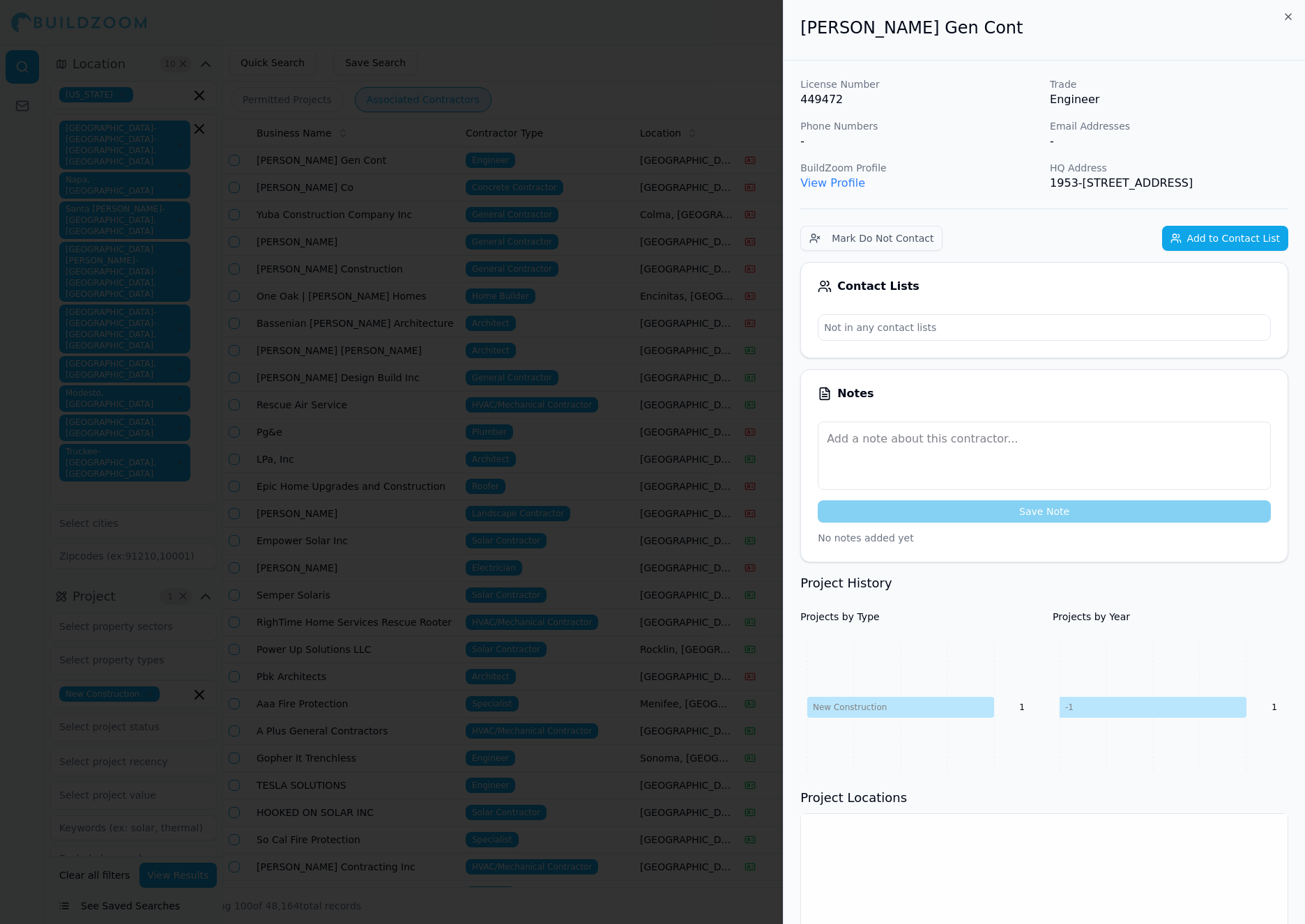
click at [665, 146] on div at bounding box center [652, 462] width 1305 height 924
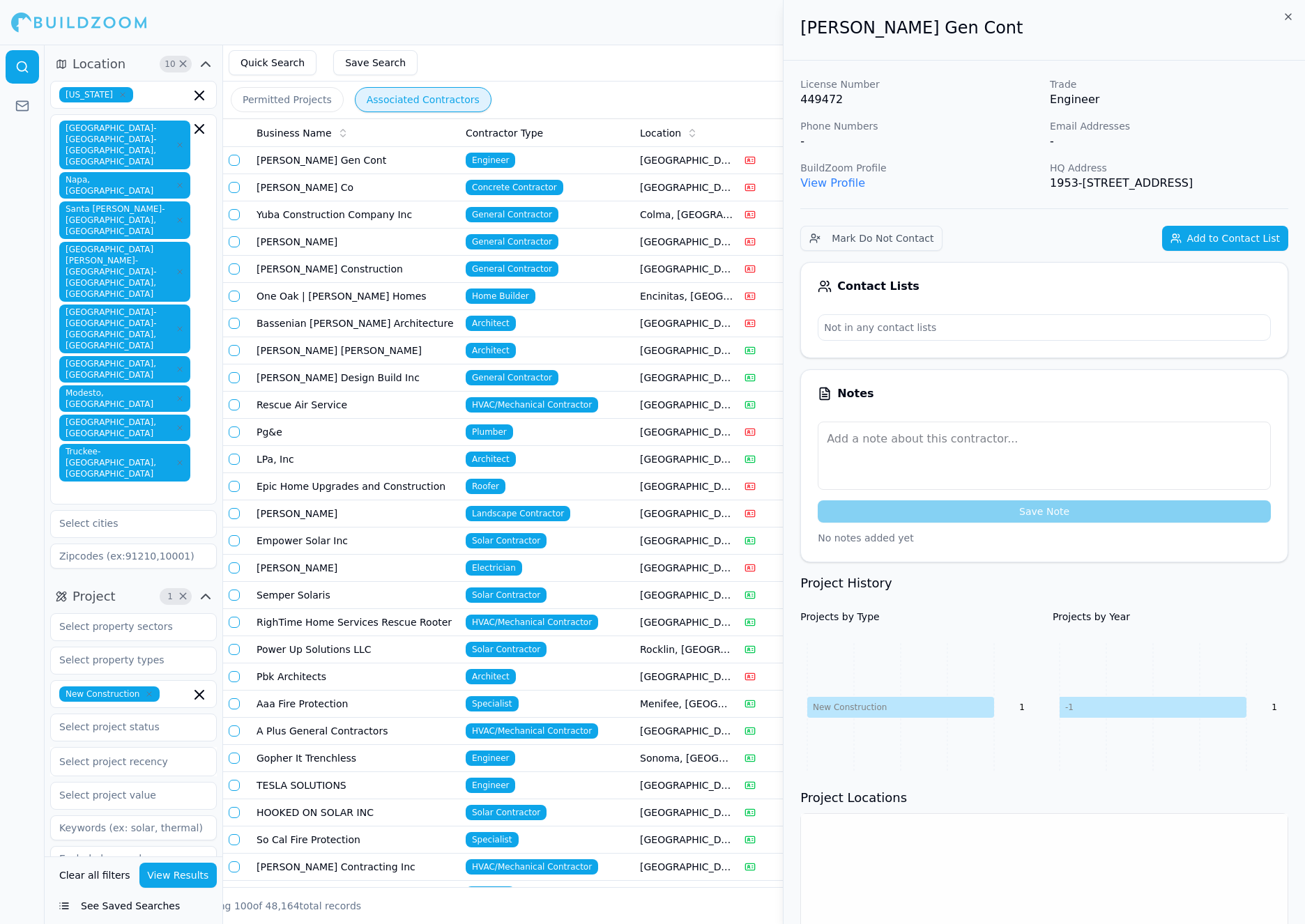
click at [663, 133] on span "Location" at bounding box center [660, 133] width 42 height 14
